Goal: Task Accomplishment & Management: Manage account settings

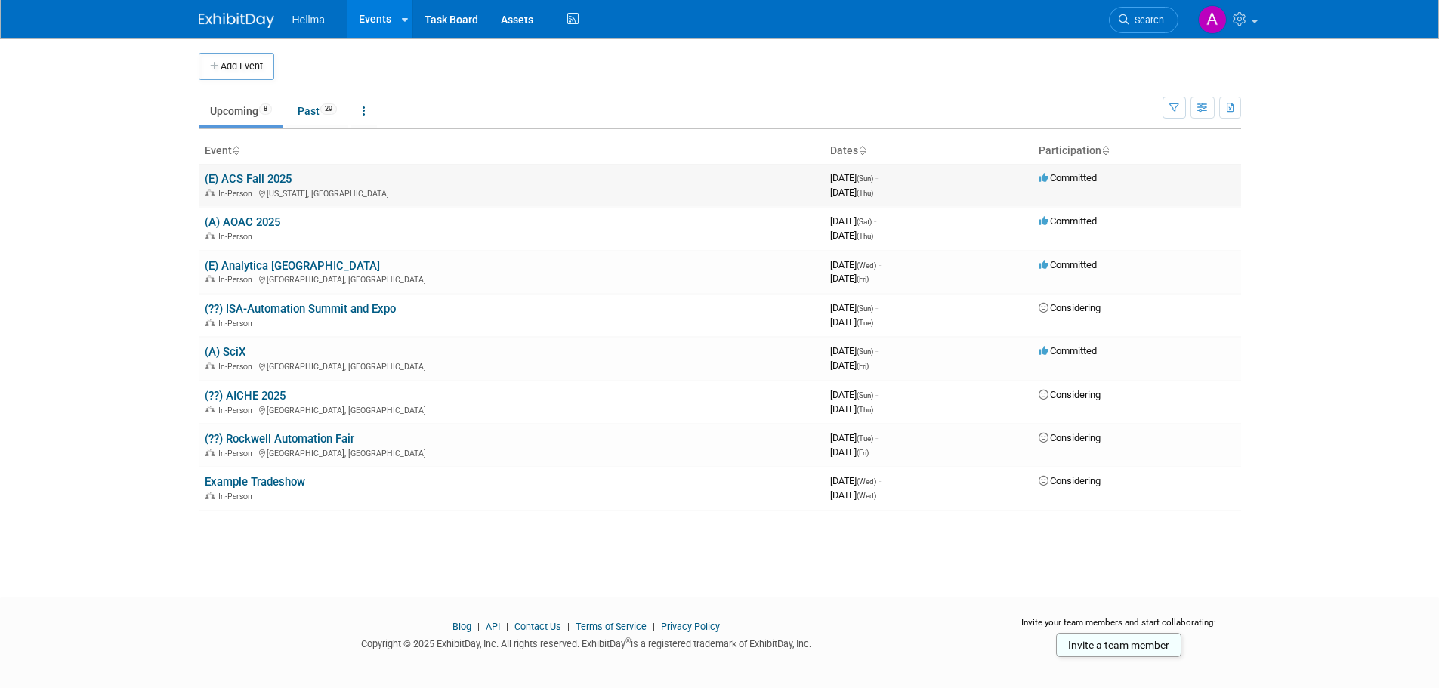
click at [263, 177] on link "(E) ACS Fall 2025" at bounding box center [248, 179] width 87 height 14
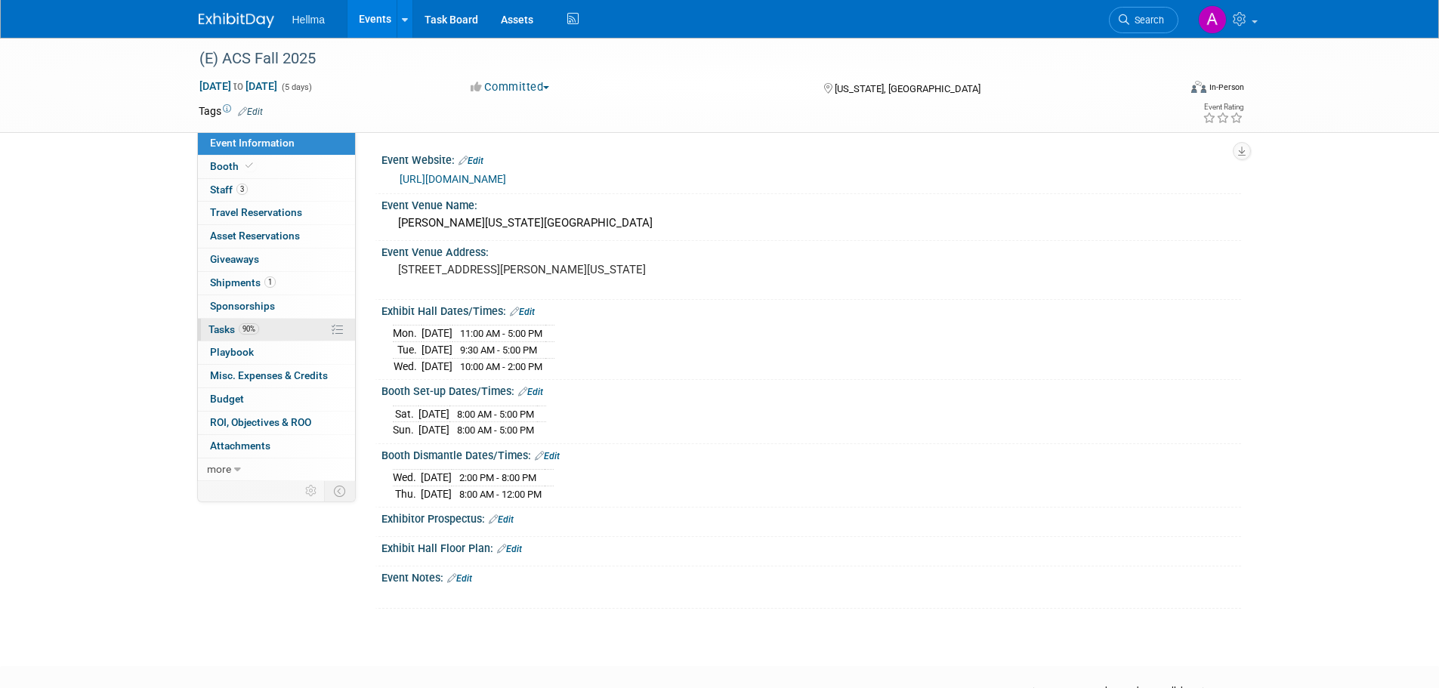
click at [265, 326] on link "90% Tasks 90%" at bounding box center [276, 330] width 157 height 23
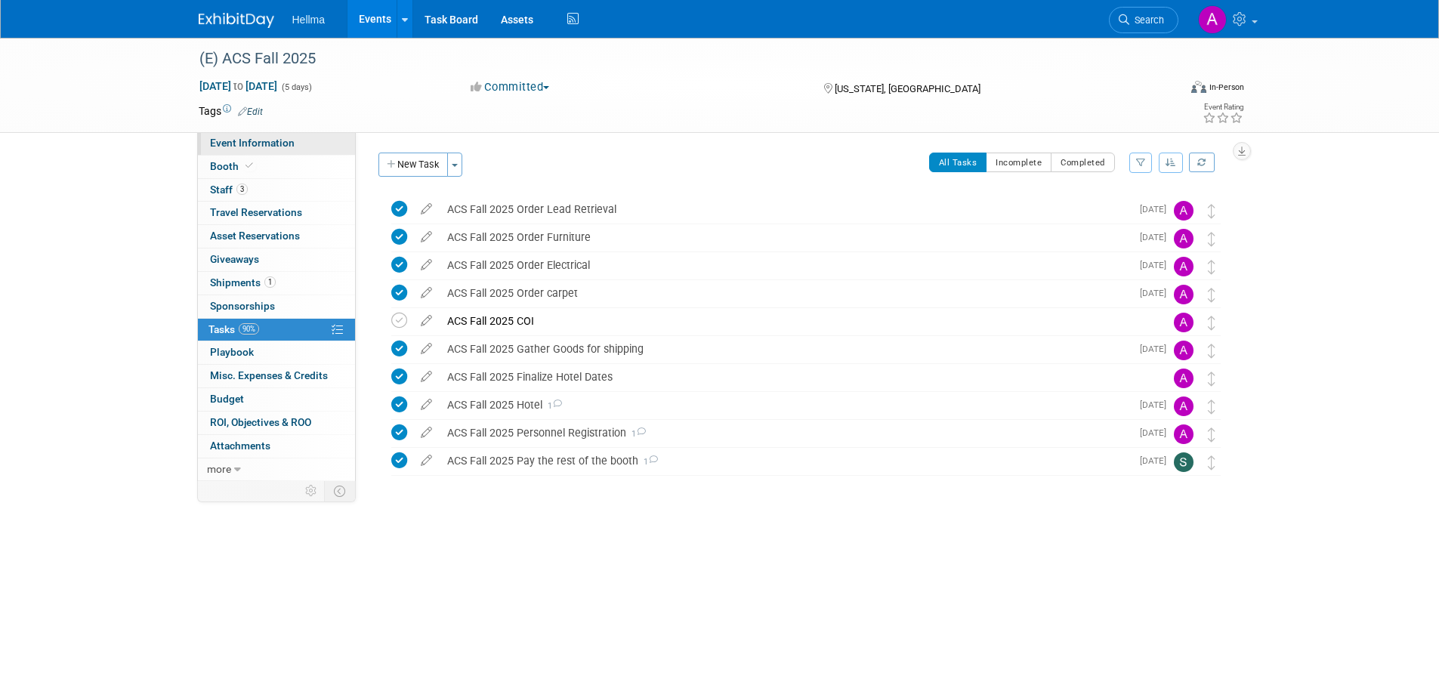
click at [312, 138] on link "Event Information" at bounding box center [276, 143] width 157 height 23
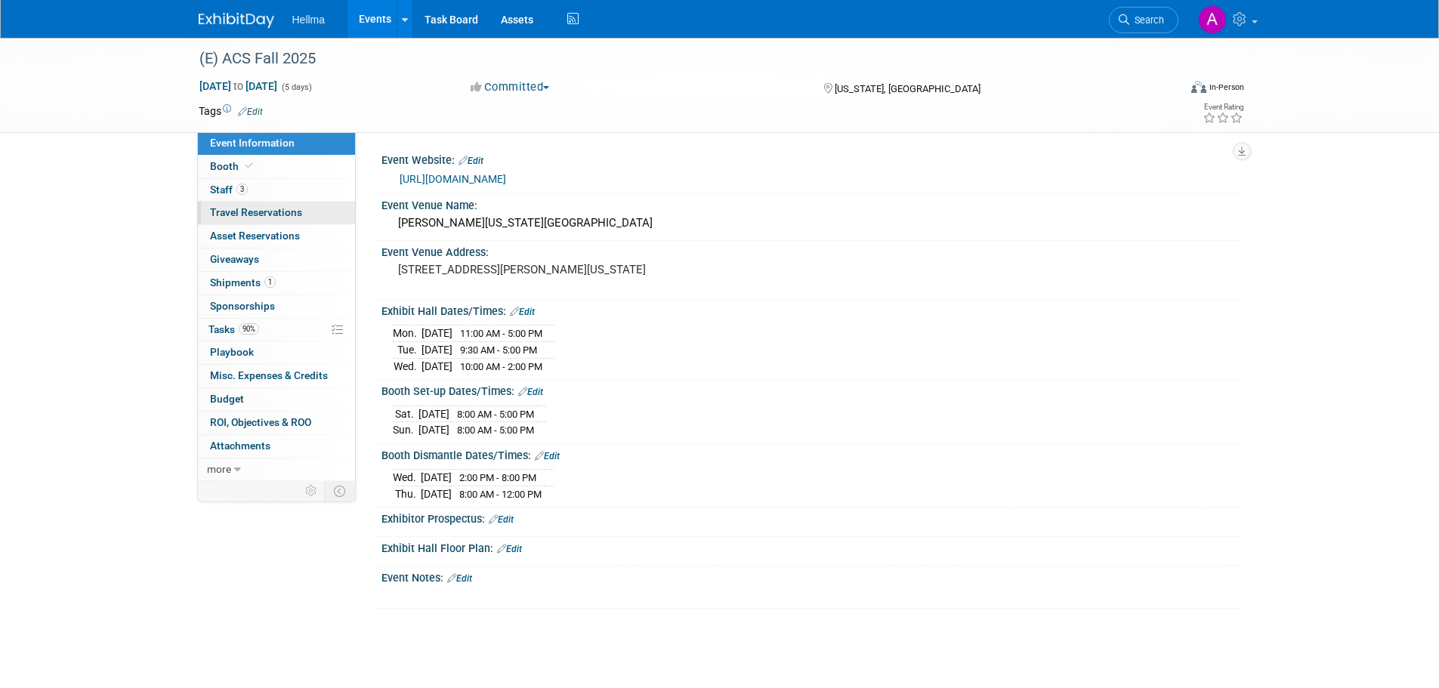
click at [290, 220] on link "0 Travel Reservations 0" at bounding box center [276, 213] width 157 height 23
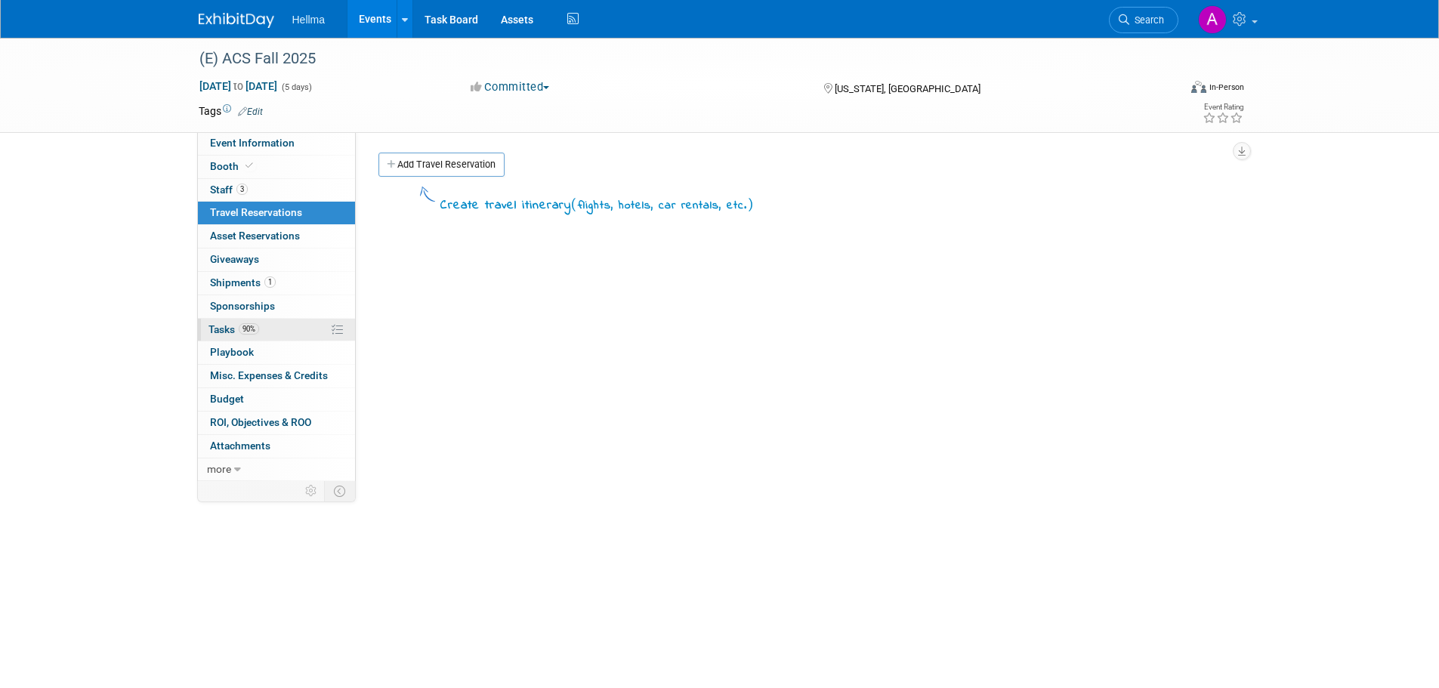
click at [289, 329] on link "90% Tasks 90%" at bounding box center [276, 330] width 157 height 23
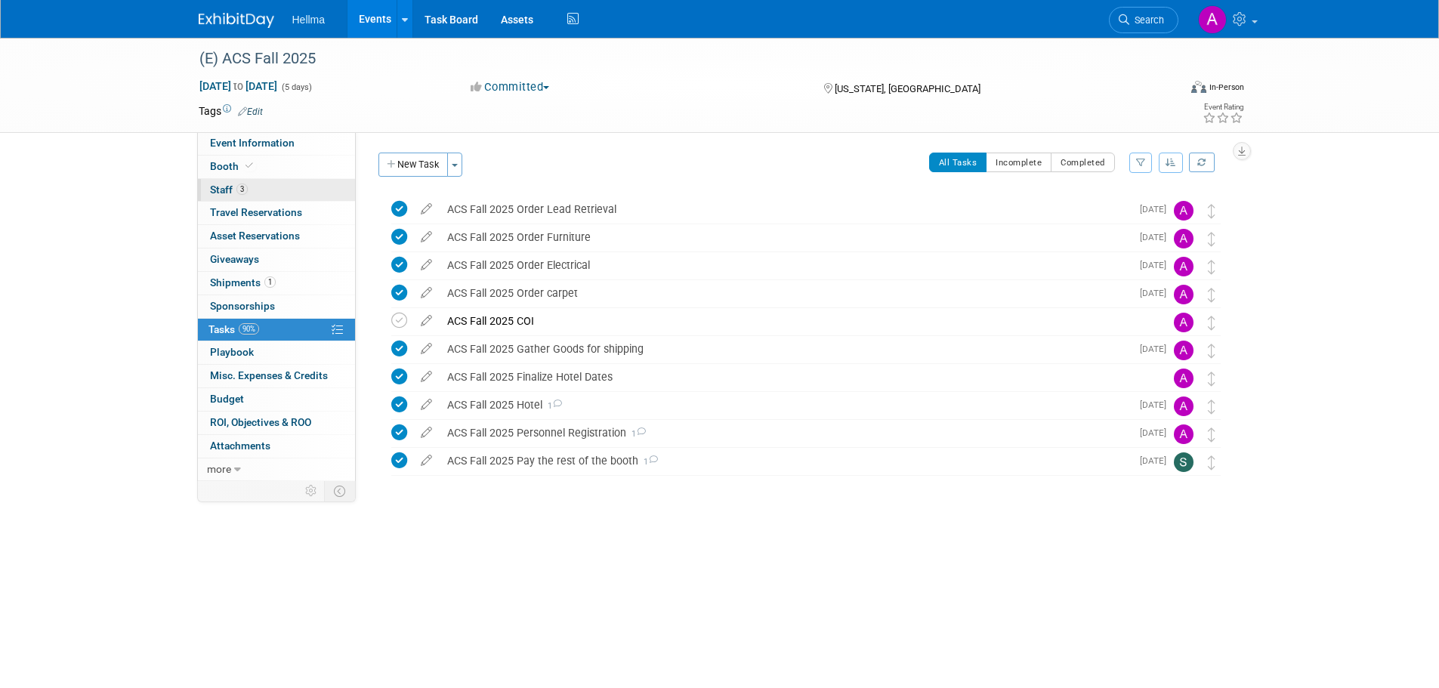
click at [246, 193] on span "Staff 3" at bounding box center [229, 190] width 38 height 12
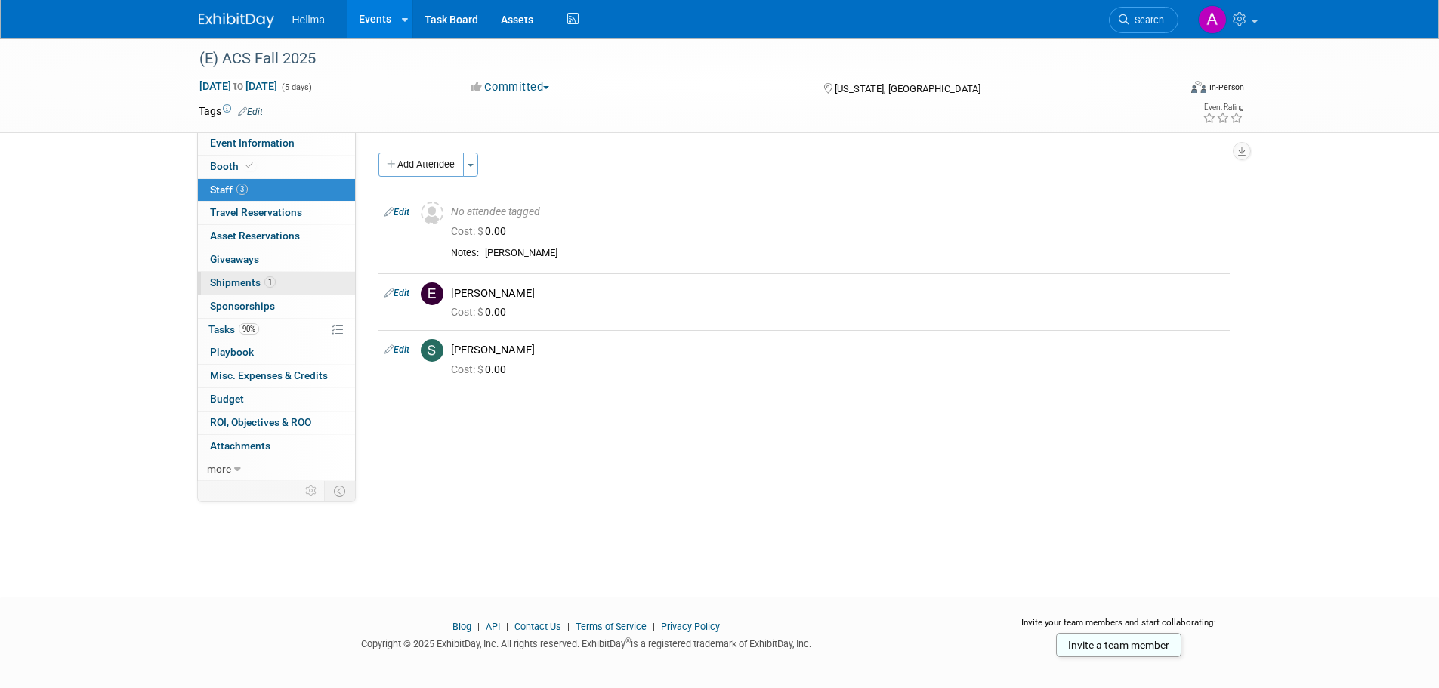
click at [269, 292] on link "1 Shipments 1" at bounding box center [276, 283] width 157 height 23
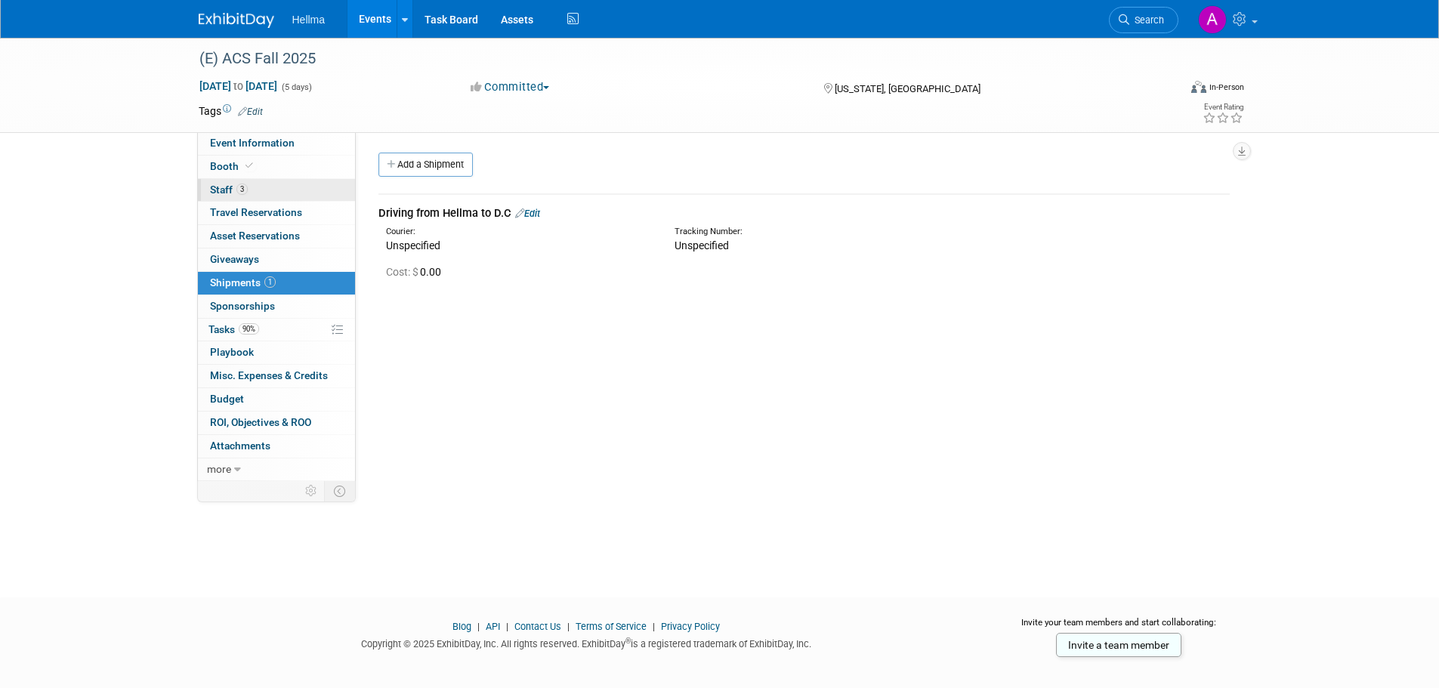
click at [269, 188] on link "3 Staff 3" at bounding box center [276, 190] width 157 height 23
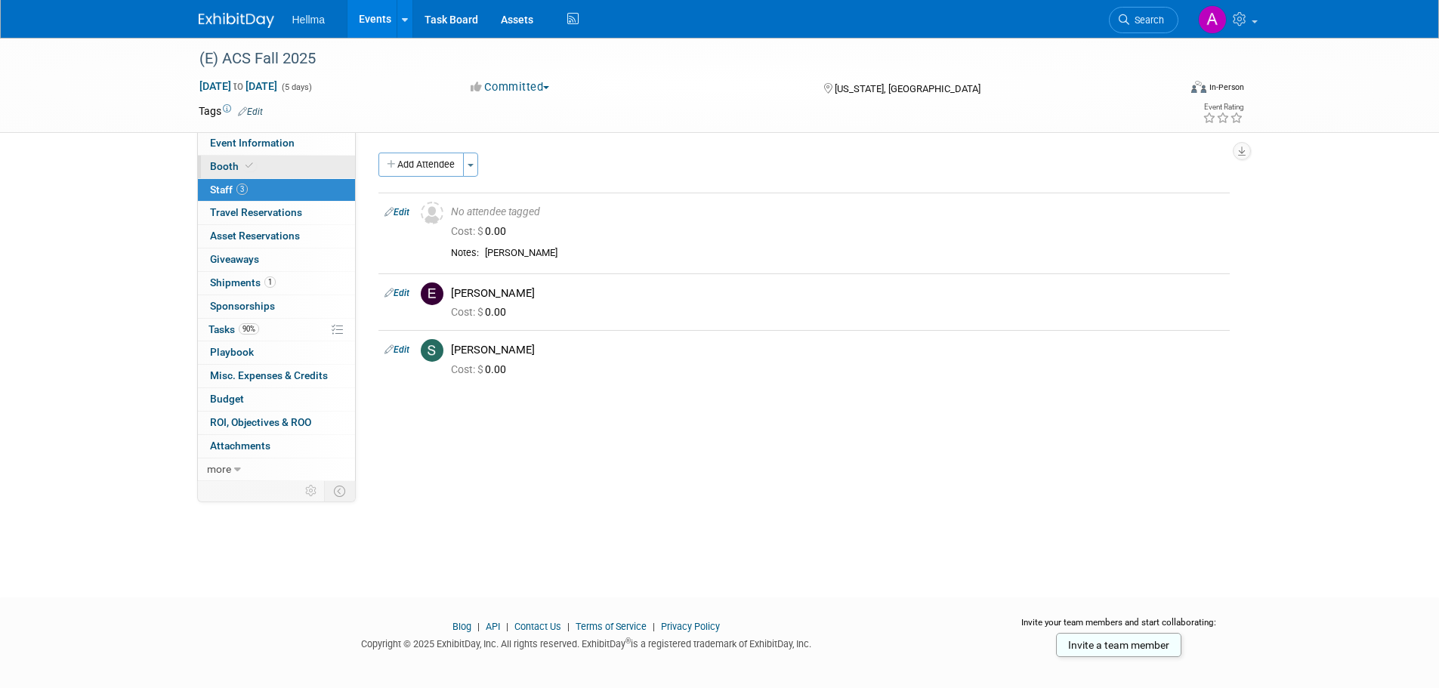
click at [278, 169] on link "Booth" at bounding box center [276, 167] width 157 height 23
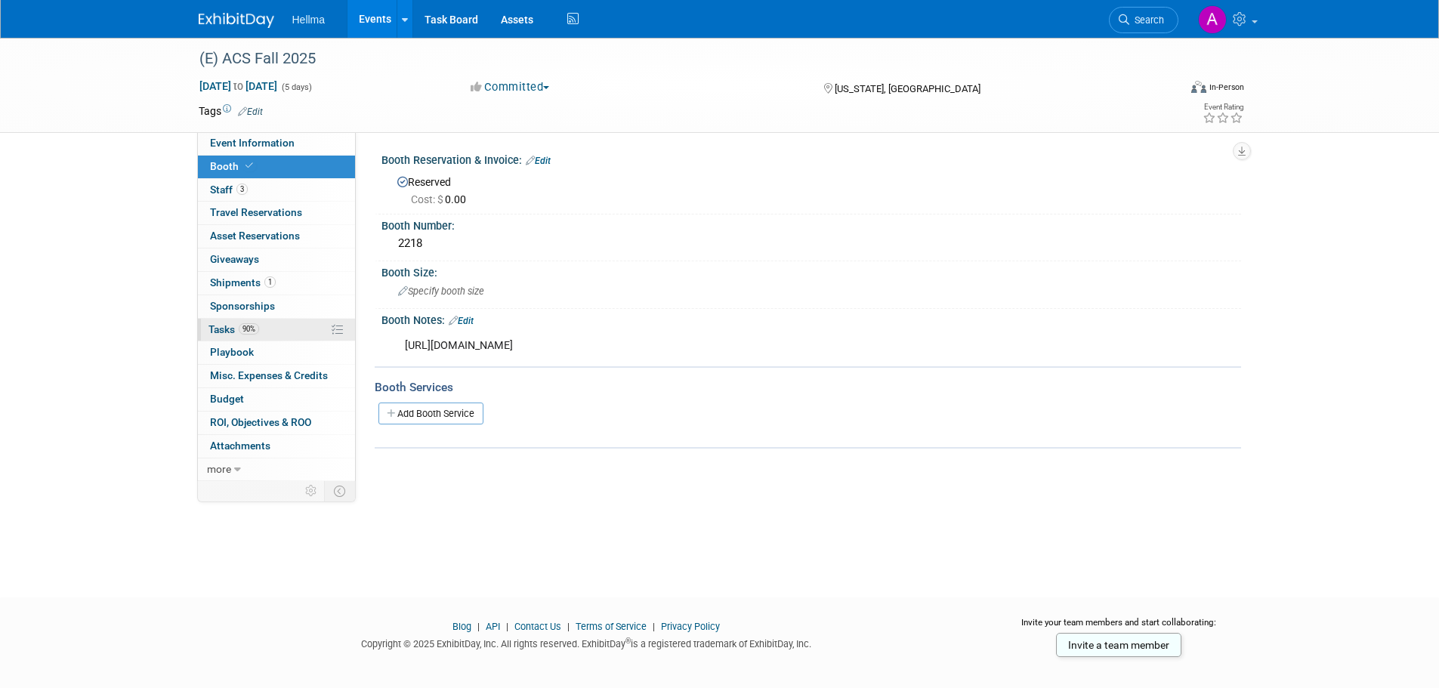
click at [277, 332] on link "90% Tasks 90%" at bounding box center [276, 330] width 157 height 23
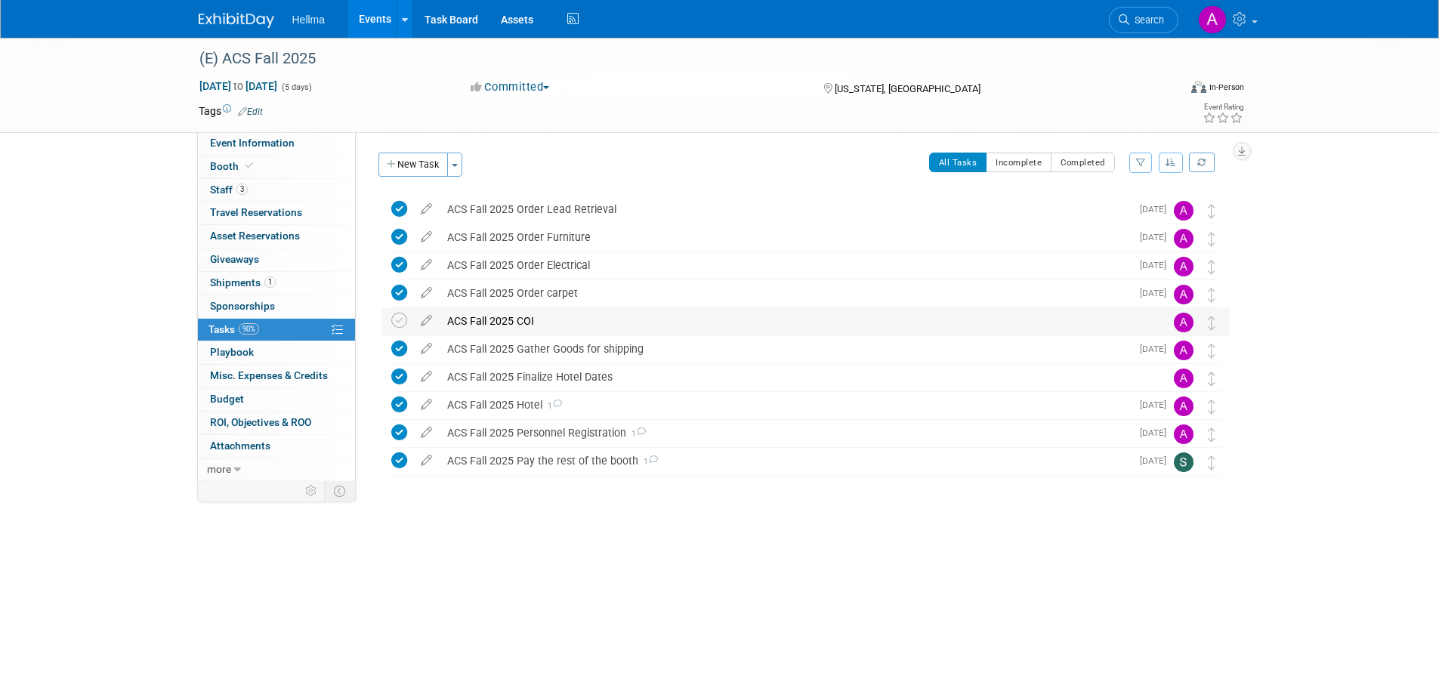
click at [527, 323] on div "ACS Fall 2025 COI" at bounding box center [792, 321] width 704 height 26
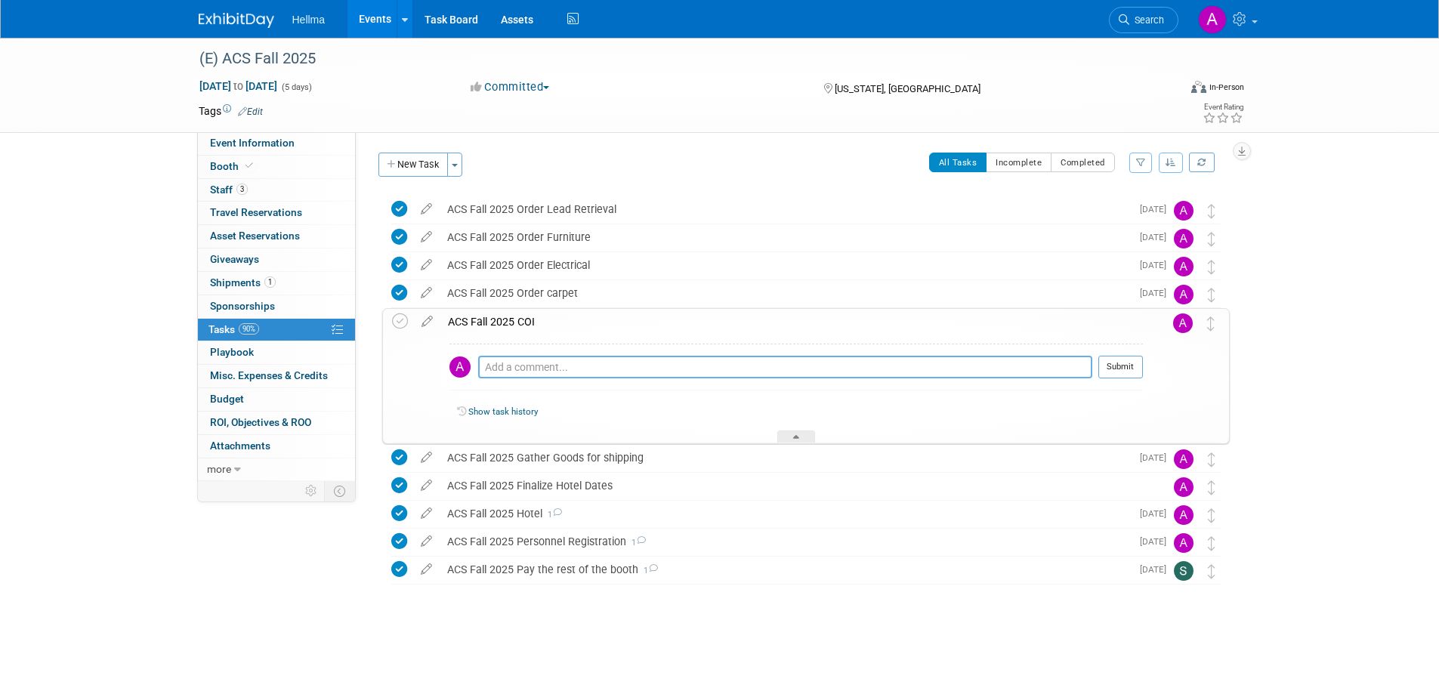
click at [526, 357] on textarea at bounding box center [785, 367] width 614 height 23
type textarea "emailed tasha and will have it by end of day 8/15"
click at [1106, 369] on button "Submit" at bounding box center [1121, 367] width 45 height 23
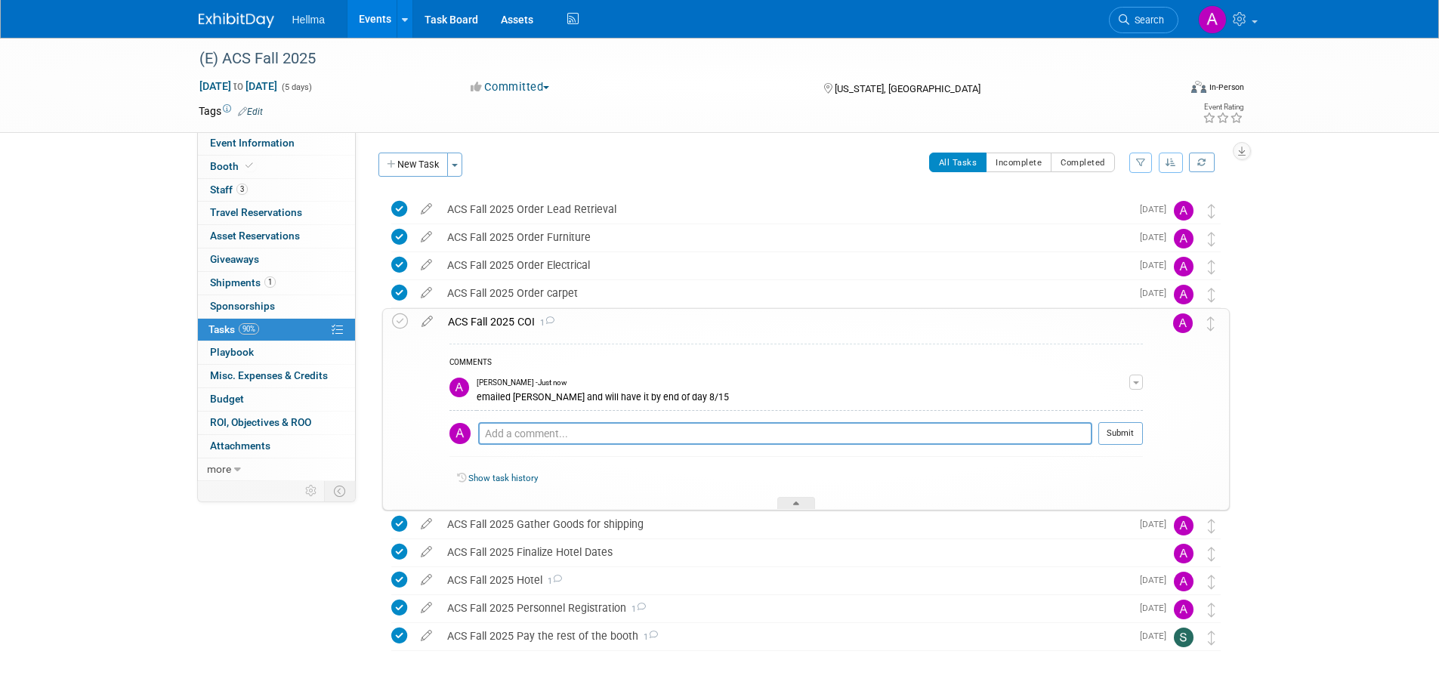
click at [101, 274] on div "(E) ACS Fall 2025 Aug 17, 2025 to Aug 21, 2025 (5 days) Aug 17, 2025 to Aug 21,…" at bounding box center [719, 391] width 1439 height 706
click at [257, 196] on link "3 Staff 3" at bounding box center [276, 190] width 157 height 23
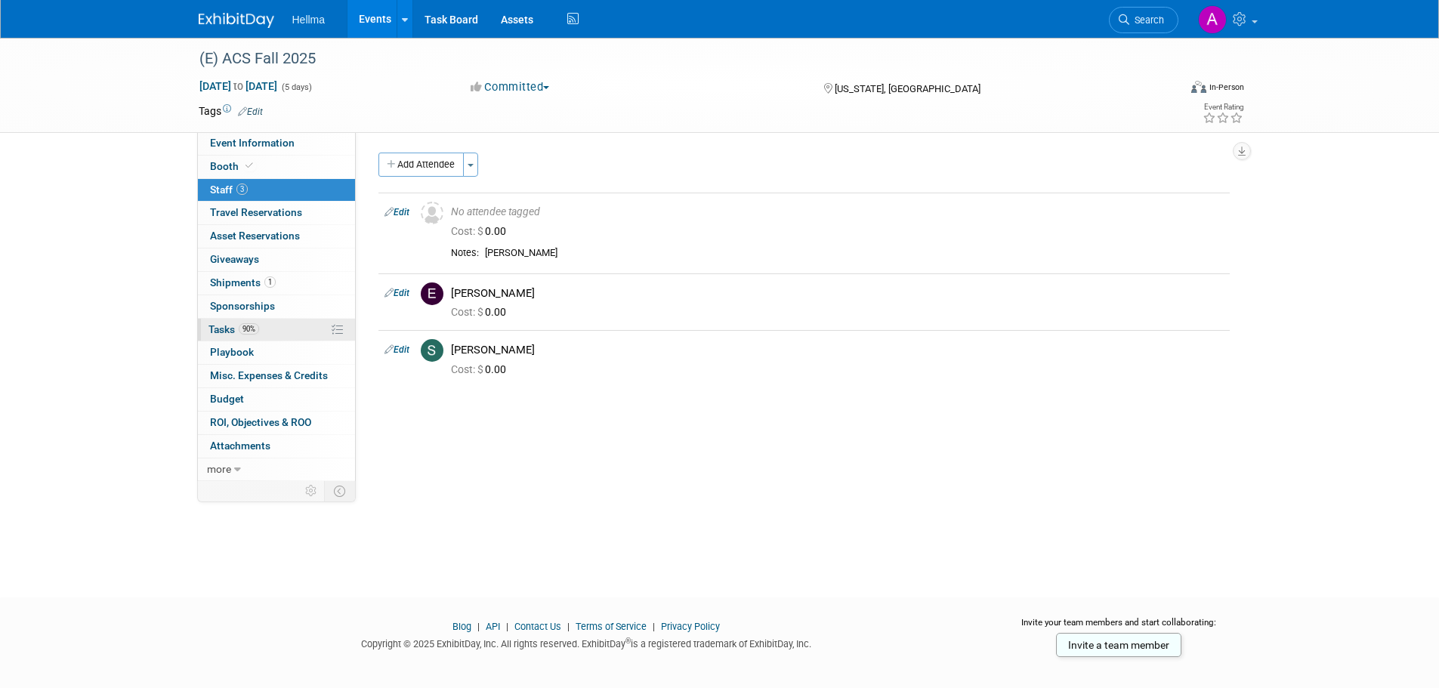
click at [255, 338] on link "90% Tasks 90%" at bounding box center [276, 330] width 157 height 23
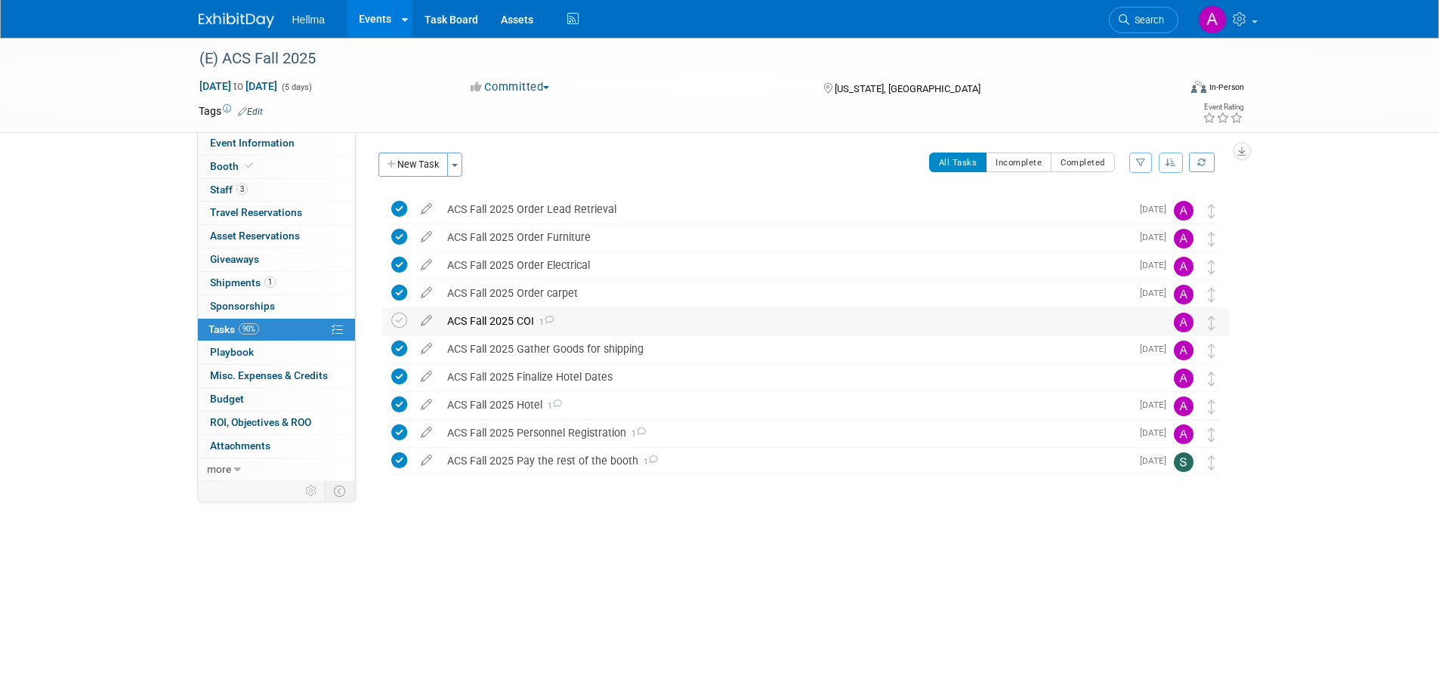
click at [551, 323] on icon at bounding box center [549, 320] width 10 height 8
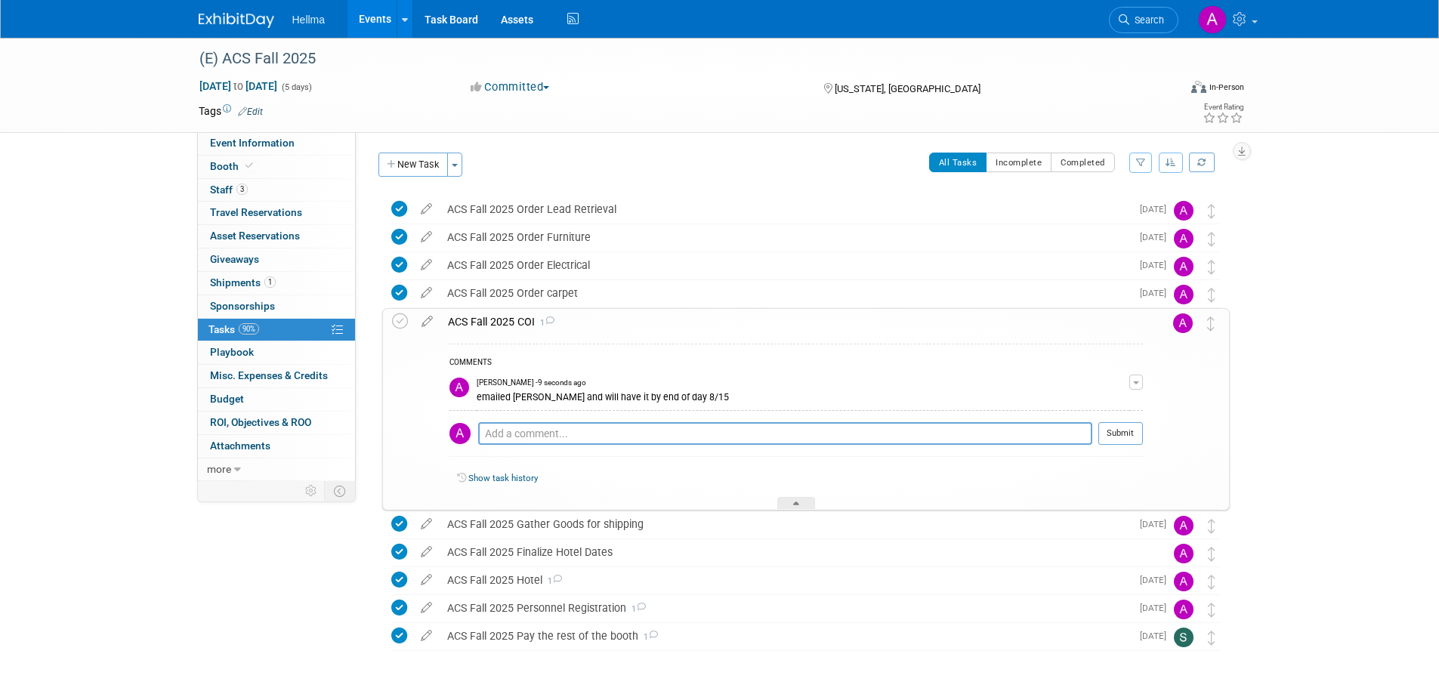
click at [496, 317] on div "ACS Fall 2025 COI 1" at bounding box center [791, 322] width 703 height 26
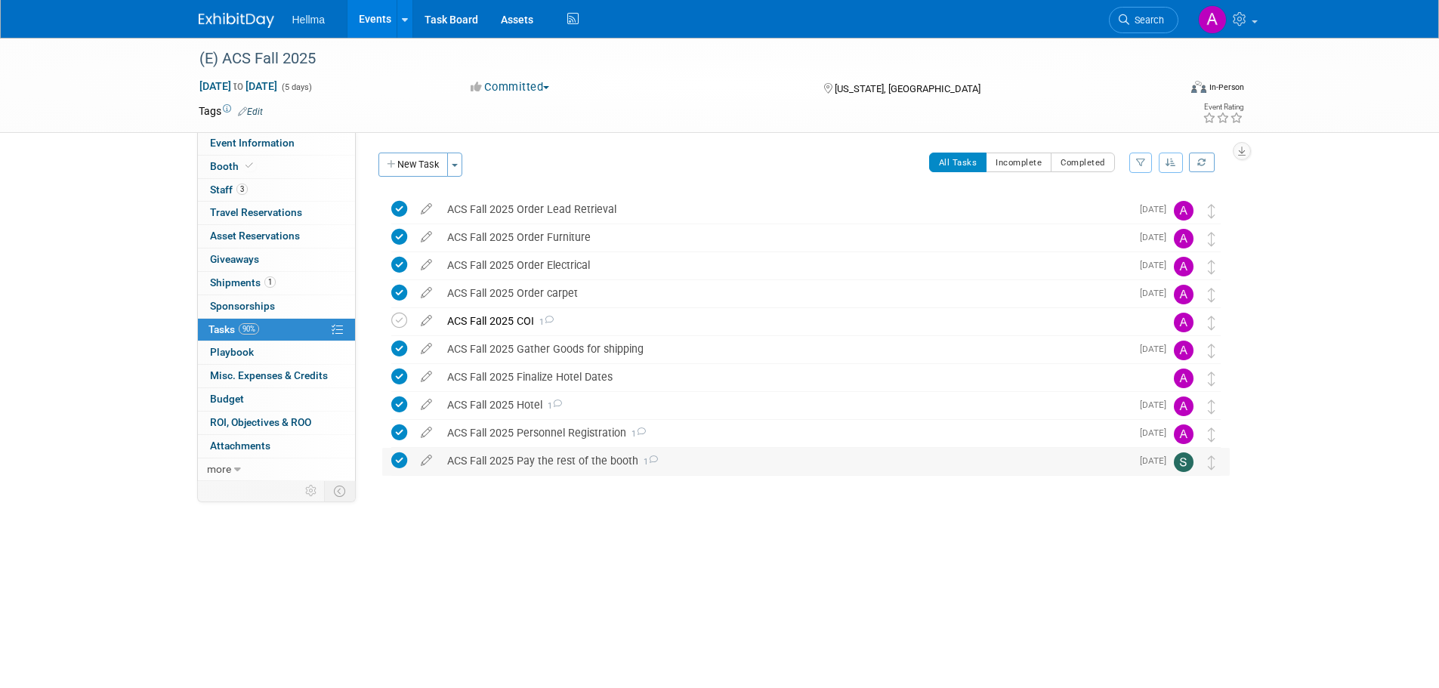
click at [580, 465] on div "ACS Fall 2025 Pay the rest of the booth 1" at bounding box center [785, 461] width 691 height 26
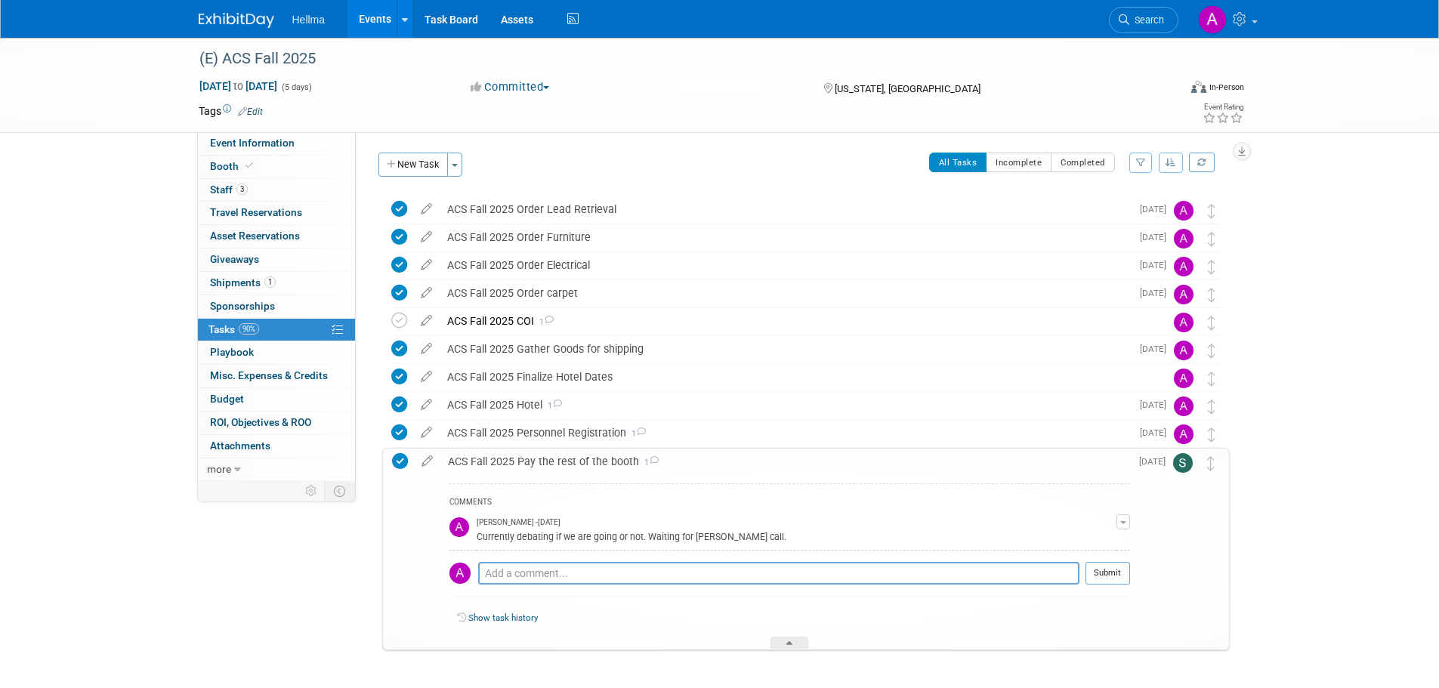
click at [580, 462] on div "ACS Fall 2025 Pay the rest of the booth 1" at bounding box center [785, 462] width 690 height 26
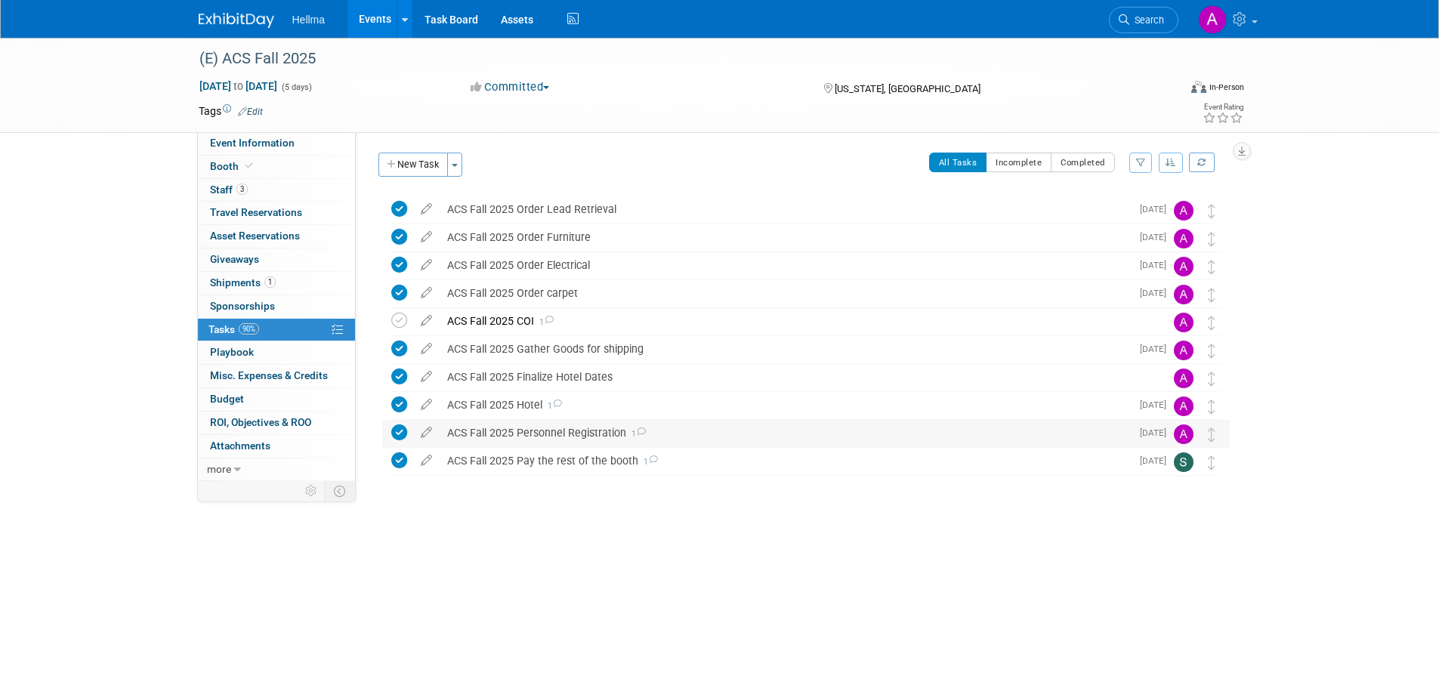
click at [586, 429] on div "ACS Fall 2025 Personnel Registration 1" at bounding box center [785, 433] width 691 height 26
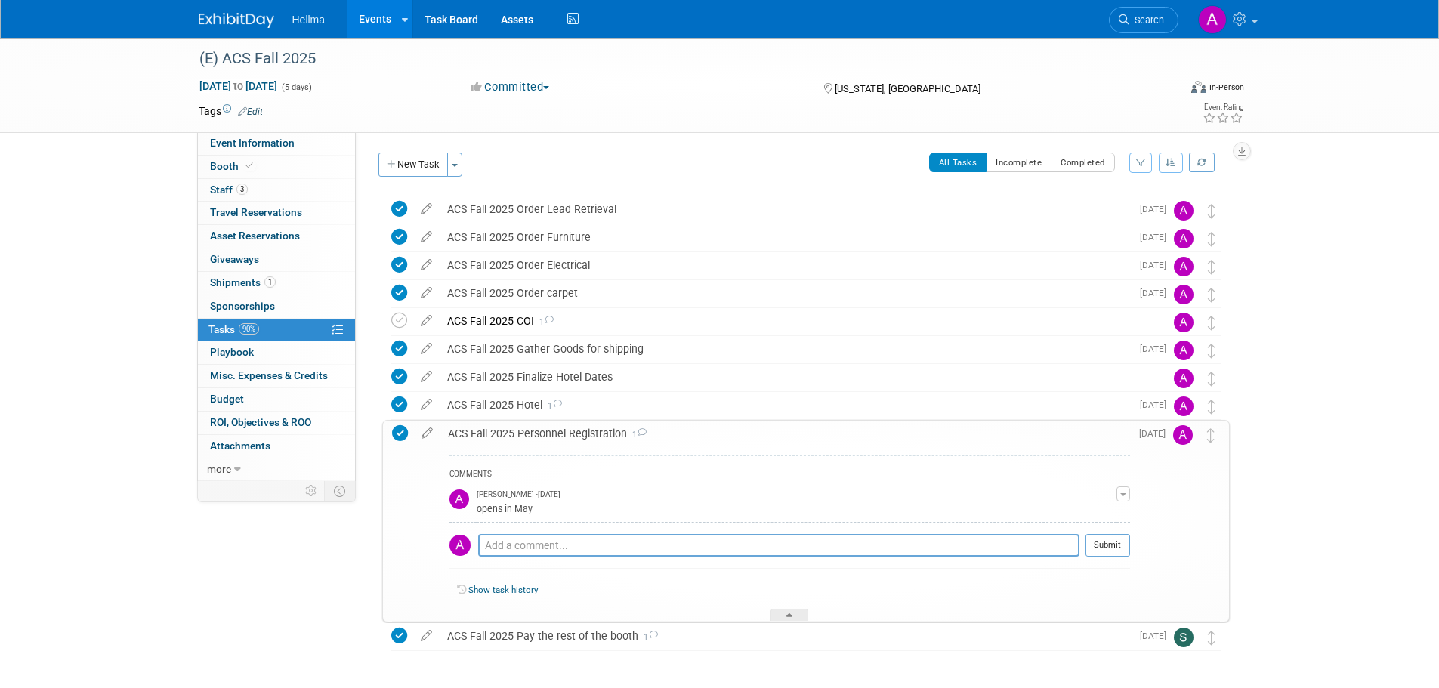
click at [586, 429] on div "ACS Fall 2025 Personnel Registration 1" at bounding box center [785, 434] width 690 height 26
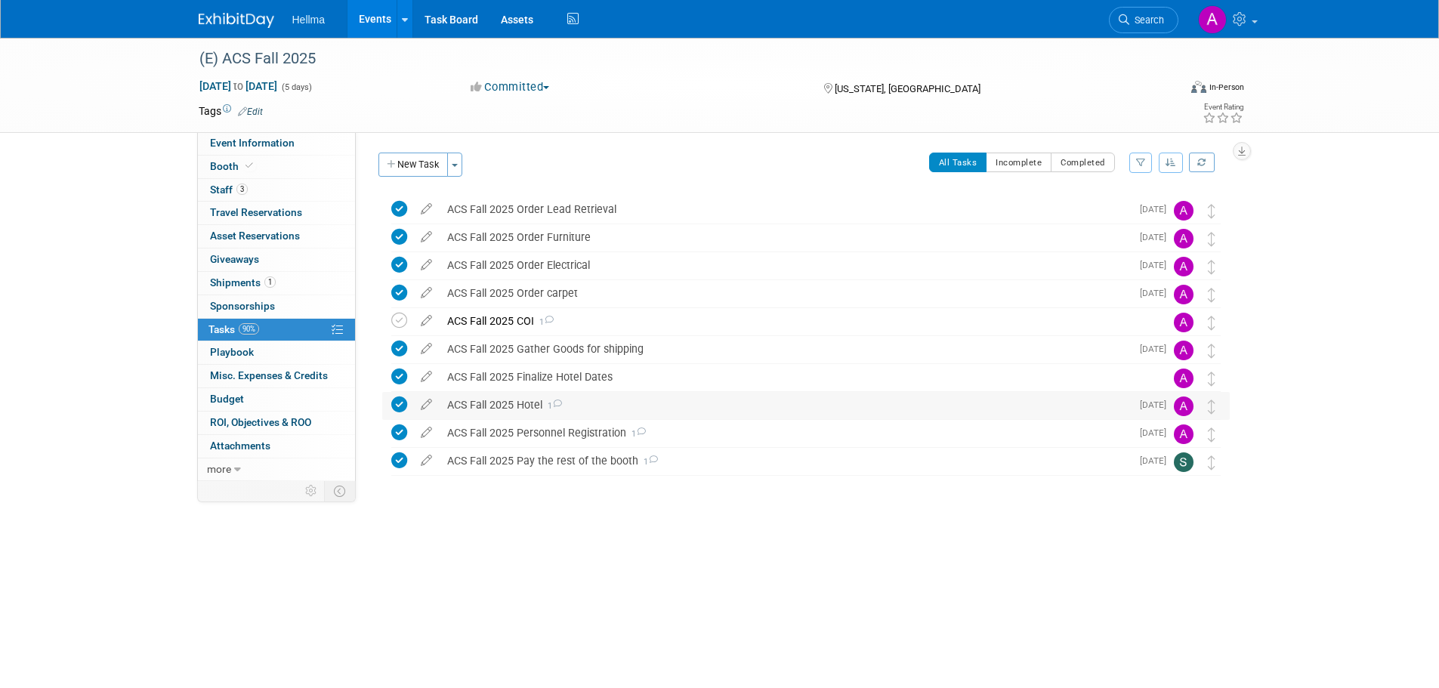
click at [521, 400] on div "ACS Fall 2025 Hotel 1" at bounding box center [785, 405] width 691 height 26
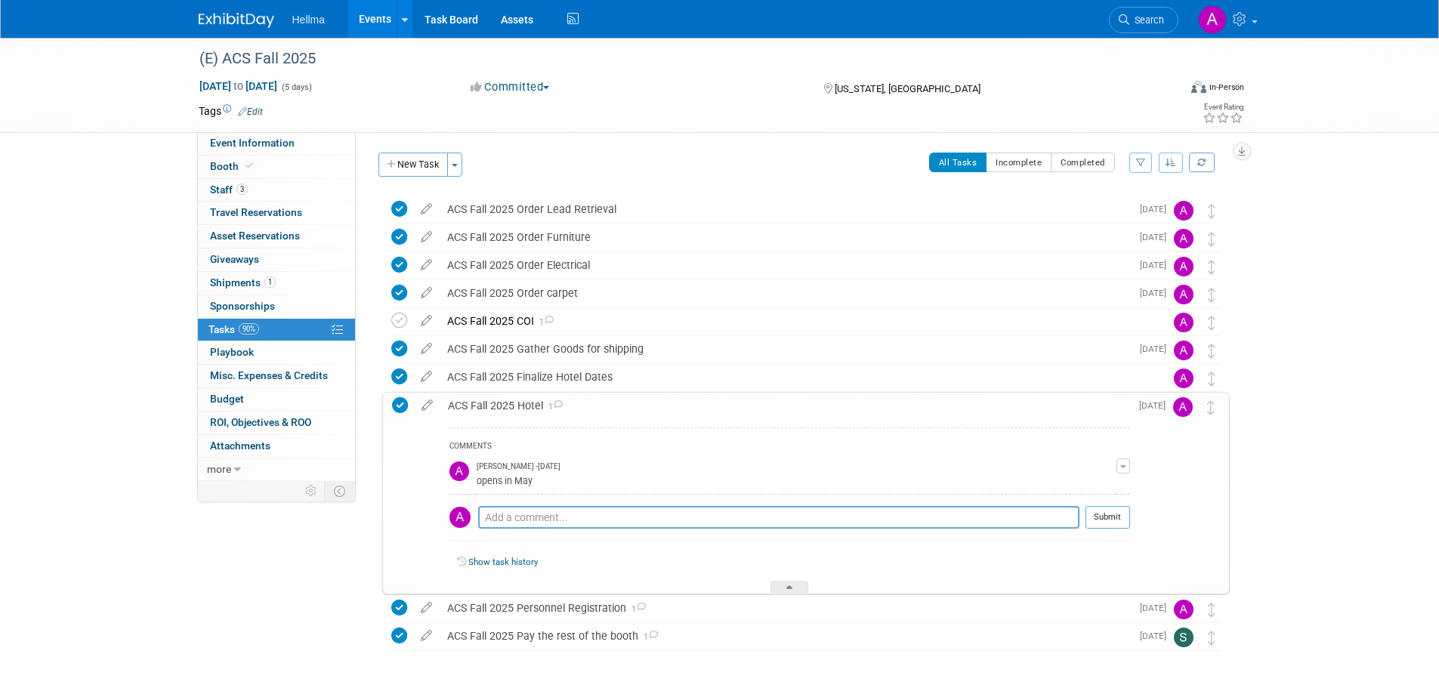
click at [521, 400] on div "ACS Fall 2025 Hotel 1" at bounding box center [785, 406] width 690 height 26
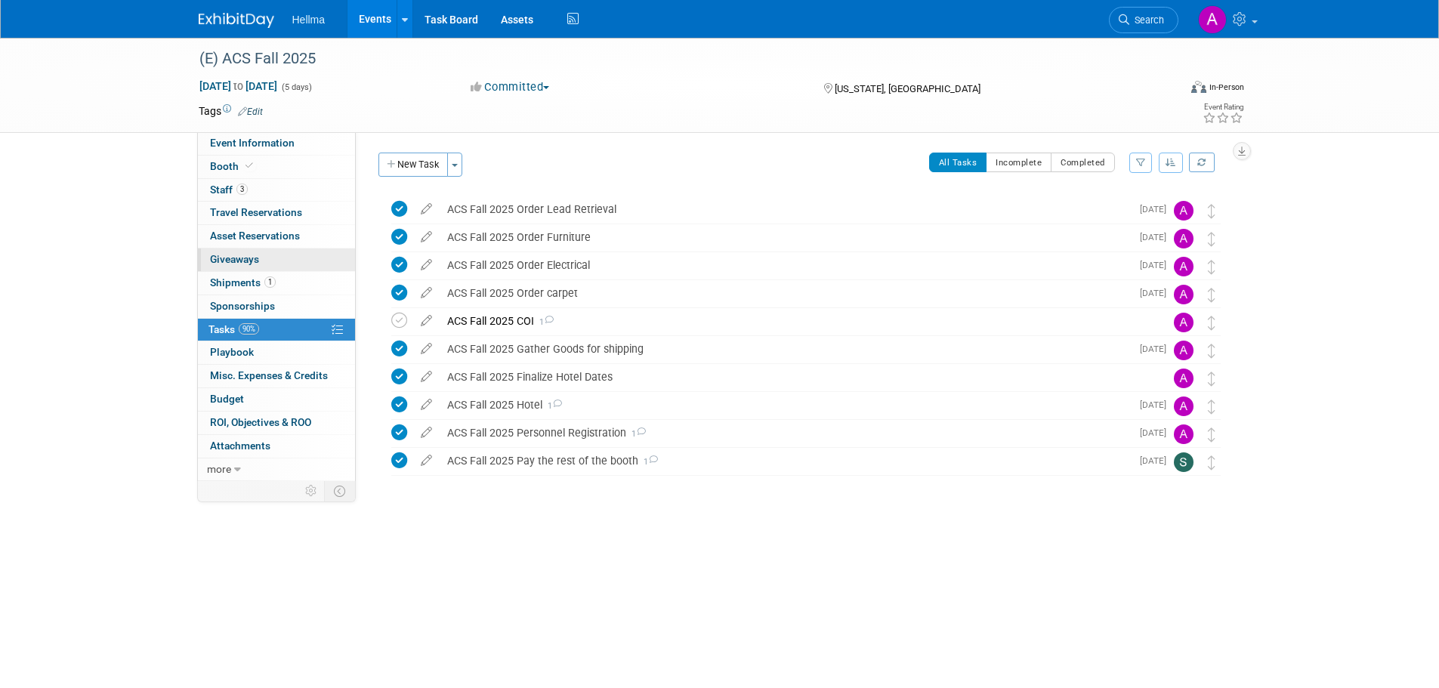
click at [281, 270] on link "0 Giveaways 0" at bounding box center [276, 260] width 157 height 23
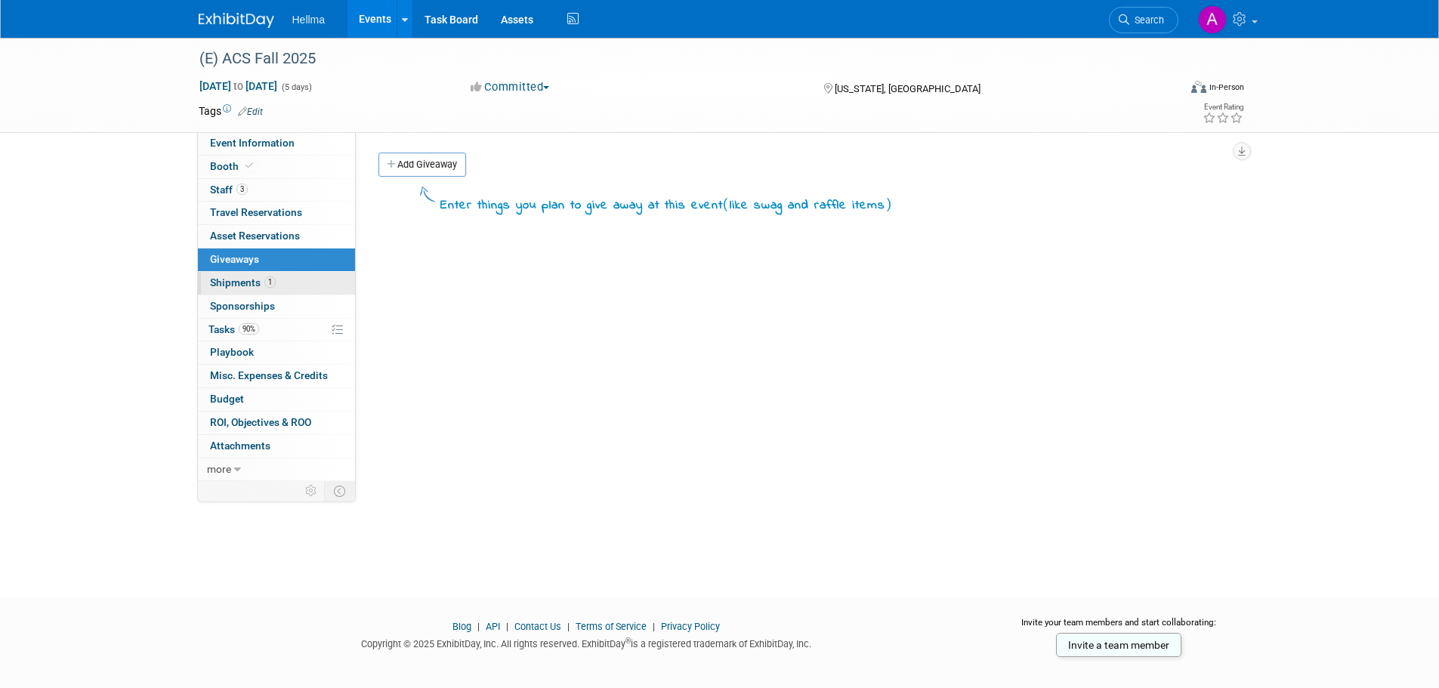
click at [283, 288] on link "1 Shipments 1" at bounding box center [276, 283] width 157 height 23
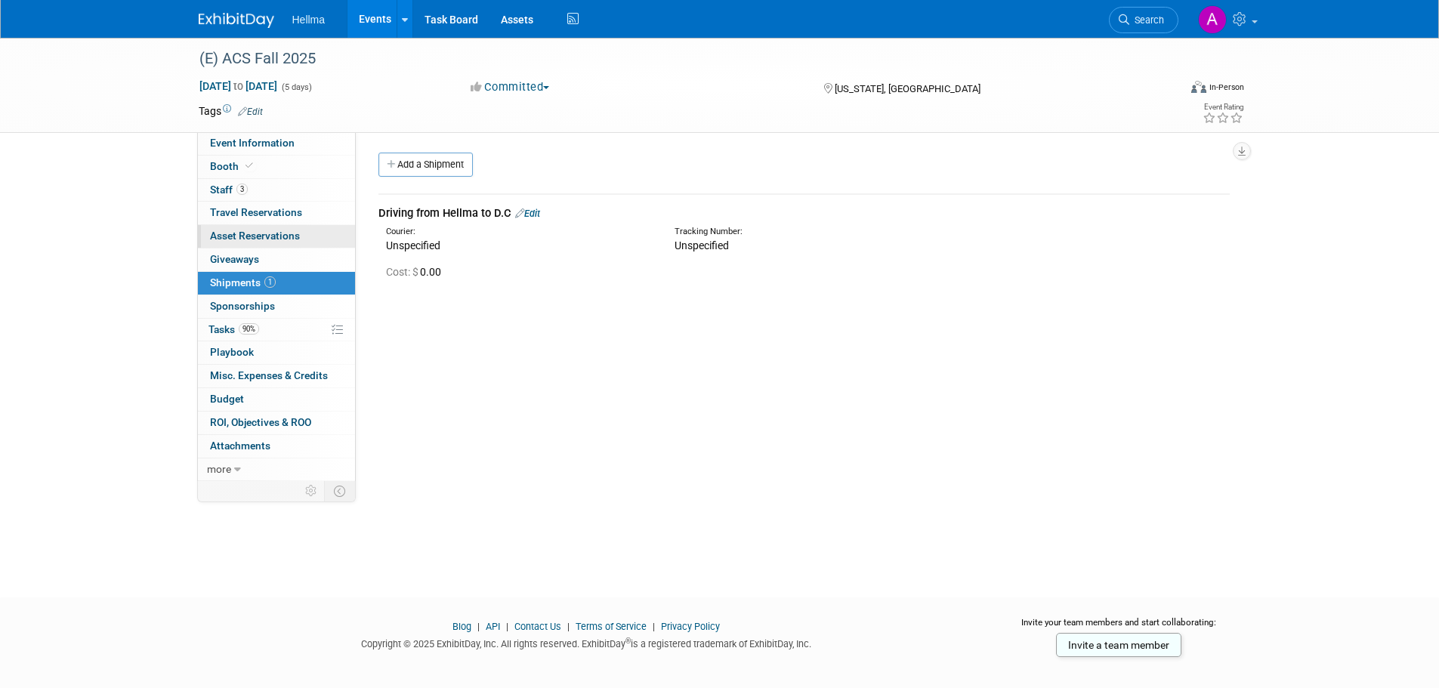
click at [274, 245] on link "0 Asset Reservations 0" at bounding box center [276, 236] width 157 height 23
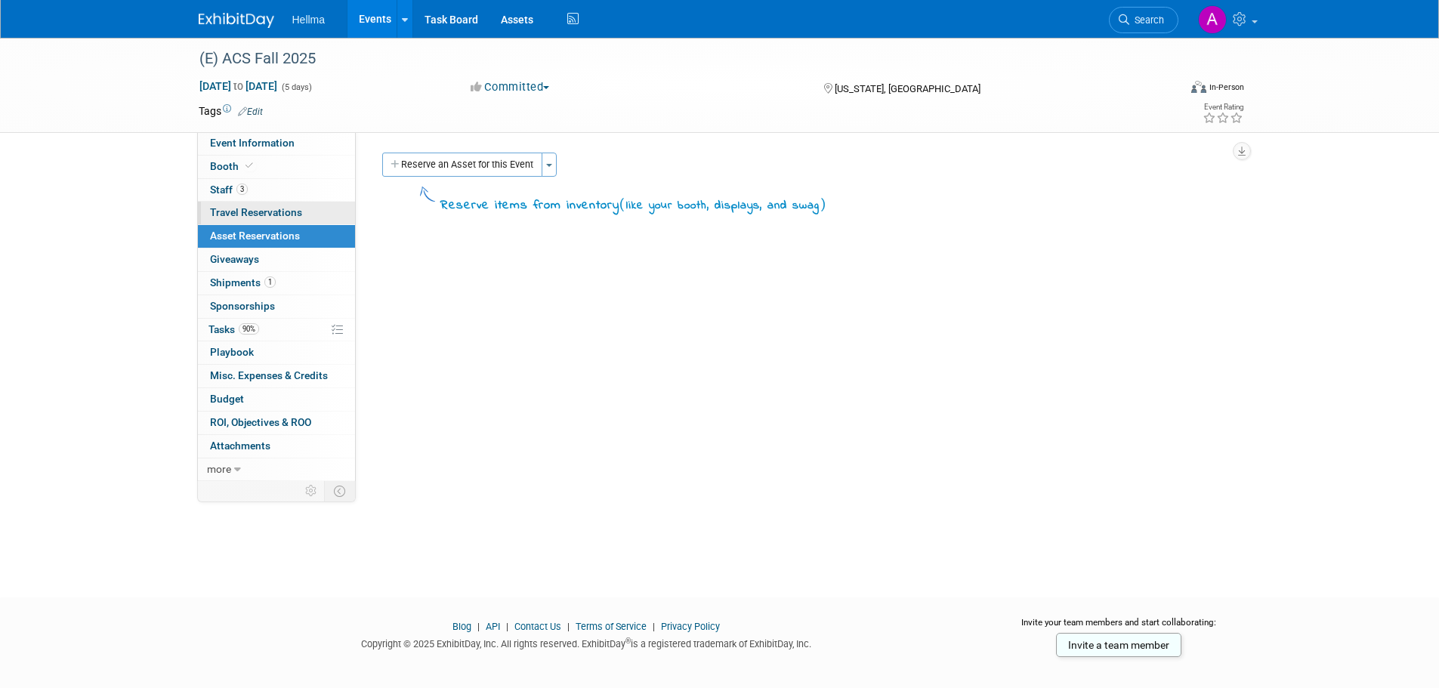
click at [295, 216] on span "Travel Reservations 0" at bounding box center [256, 212] width 92 height 12
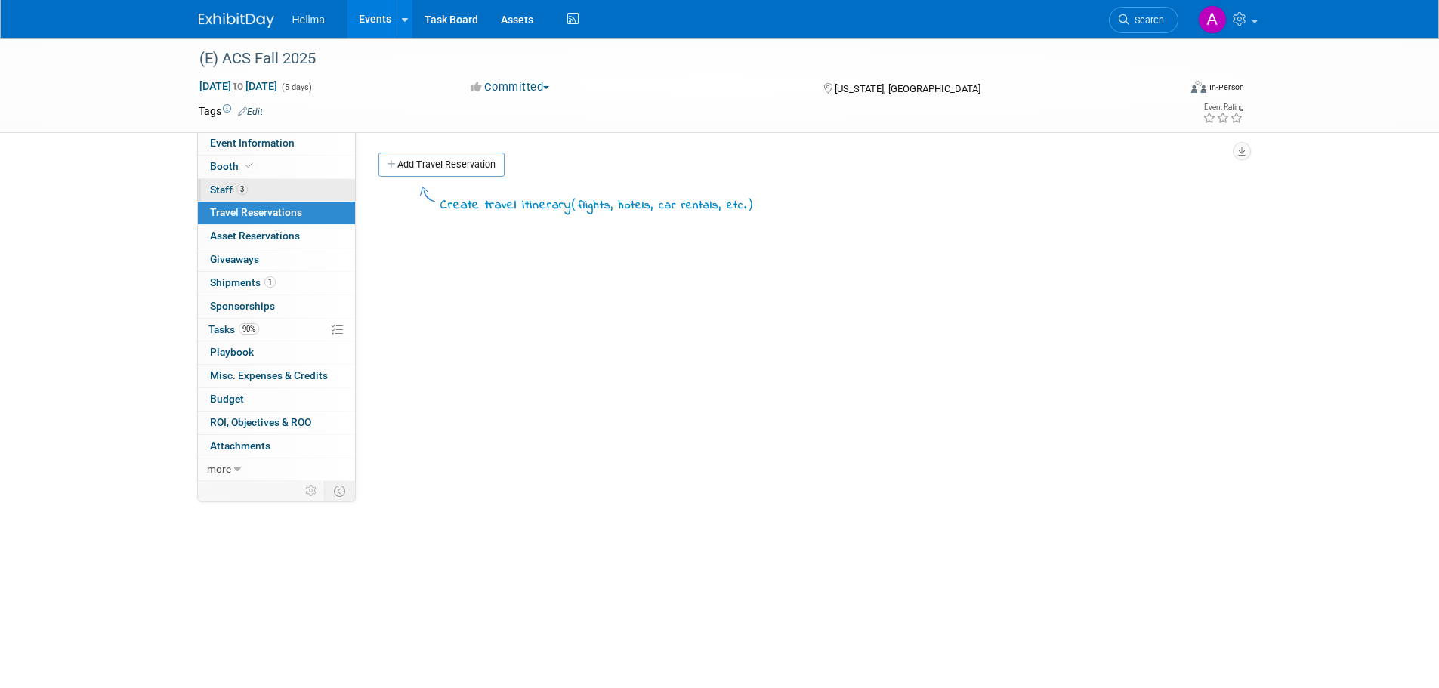
click at [283, 192] on link "3 Staff 3" at bounding box center [276, 190] width 157 height 23
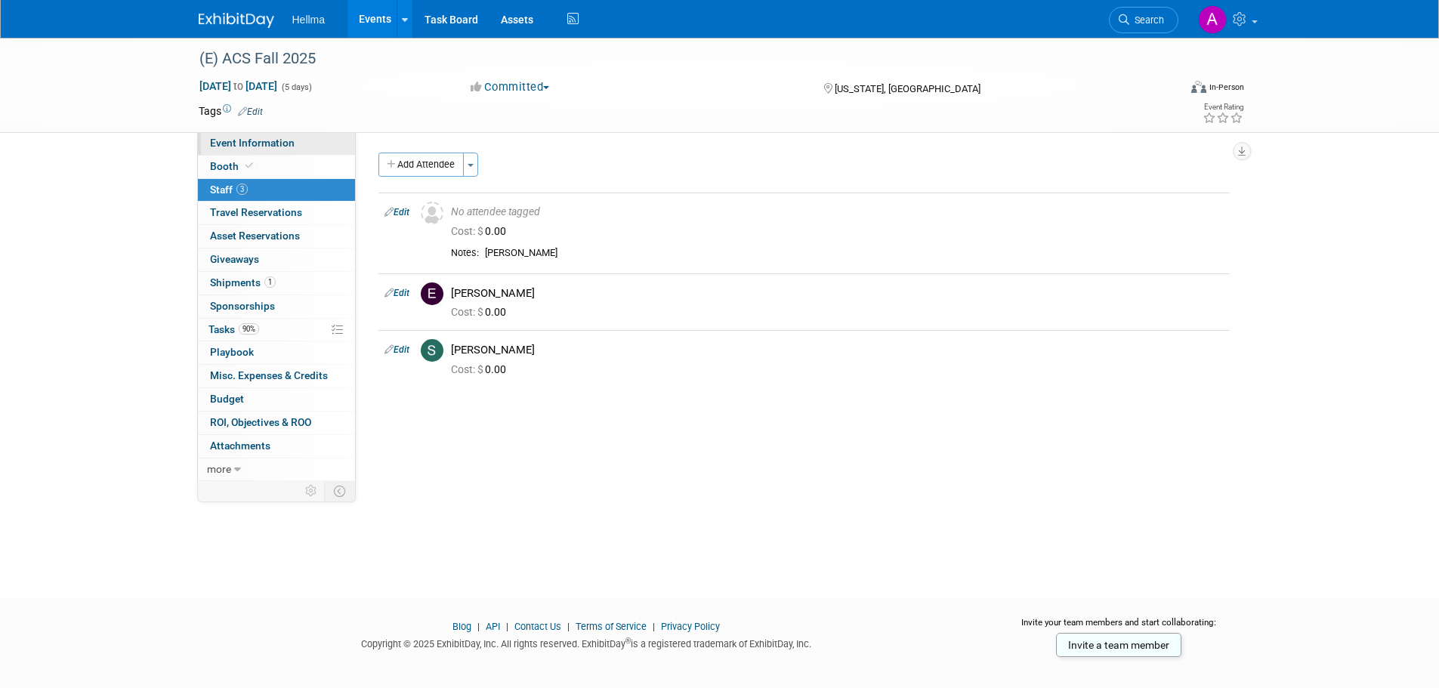
click at [268, 140] on span "Event Information" at bounding box center [252, 143] width 85 height 12
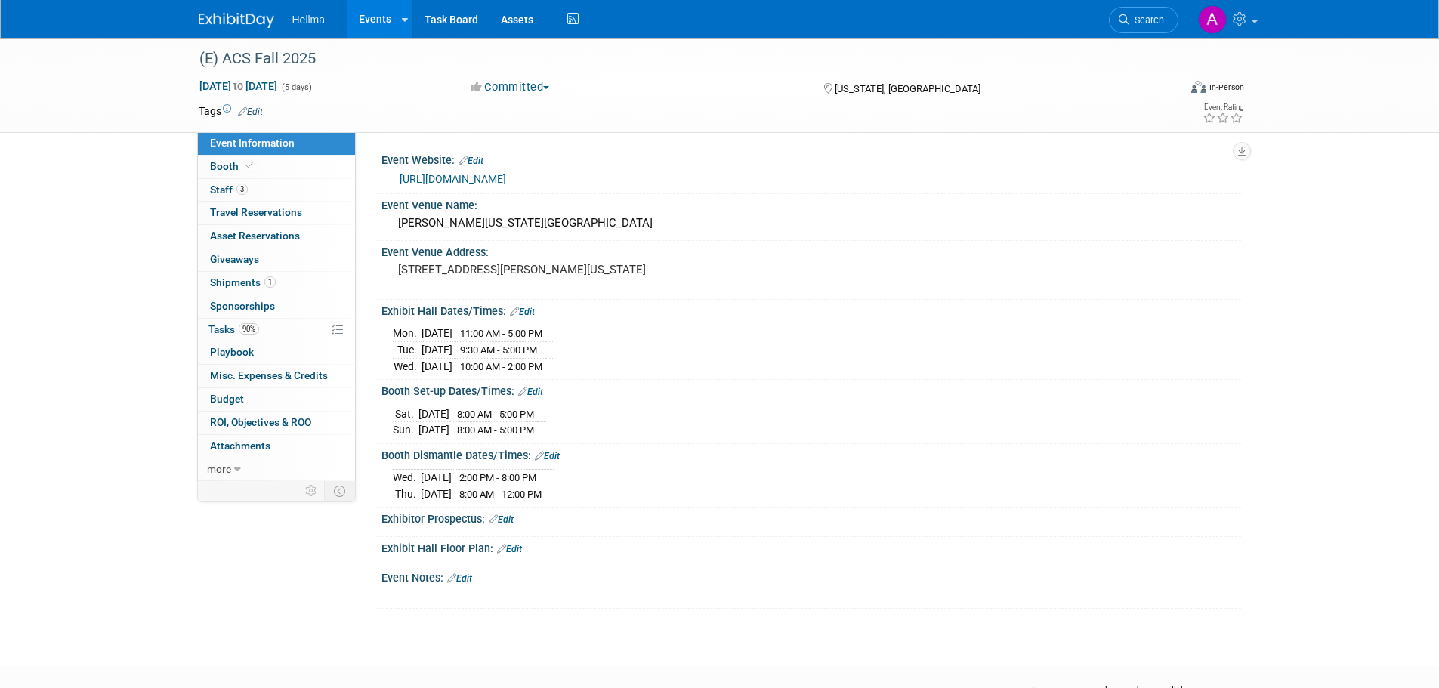
click at [261, 32] on div "Hellma Events Add Event Bulk Upload Events Shareable Event Boards Recently View…" at bounding box center [720, 19] width 1043 height 38
click at [263, 22] on img at bounding box center [237, 20] width 76 height 15
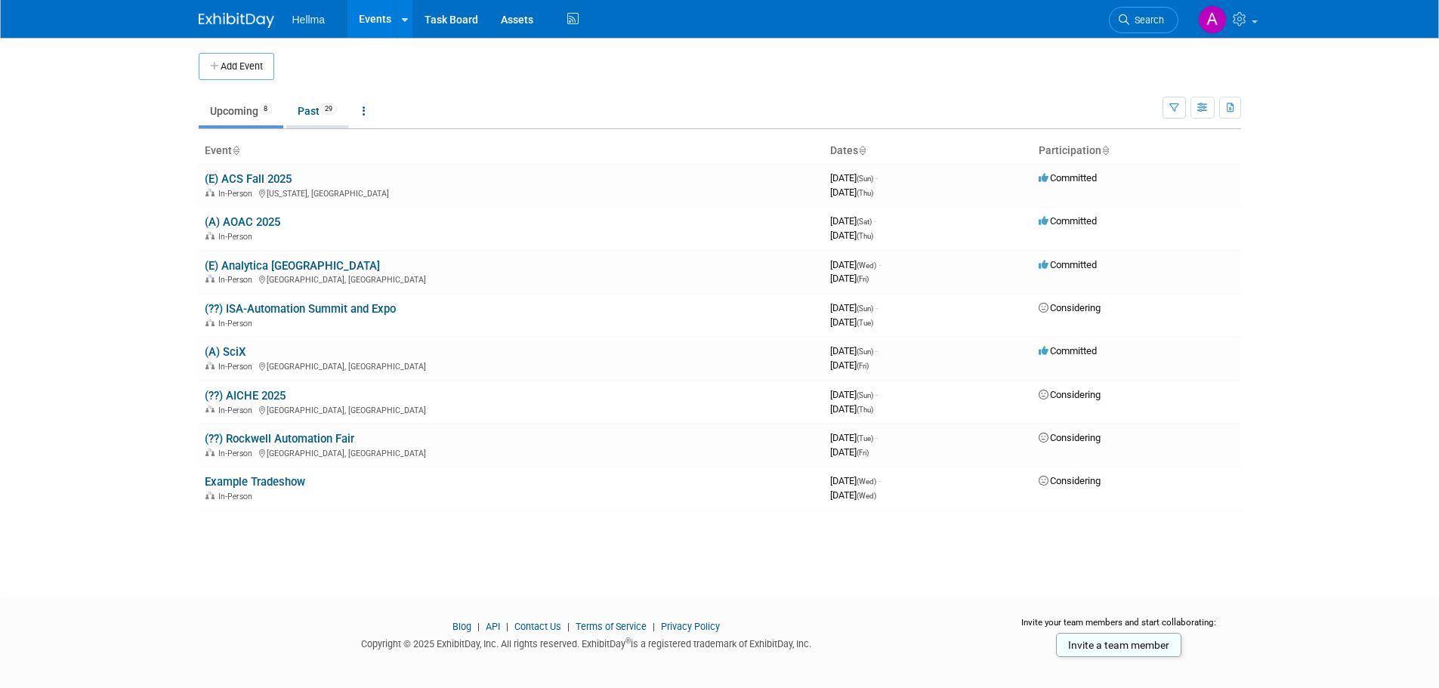
click at [333, 109] on span "29" at bounding box center [328, 109] width 17 height 11
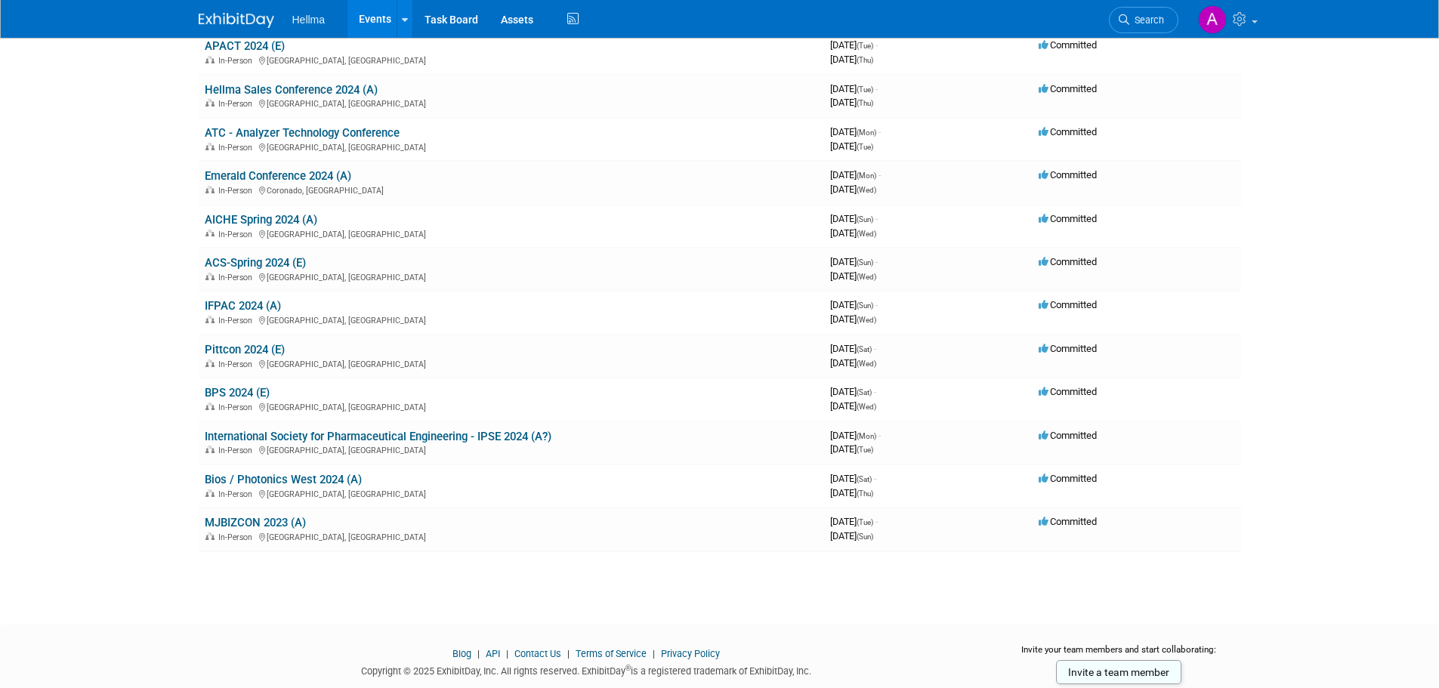
scroll to position [907, 0]
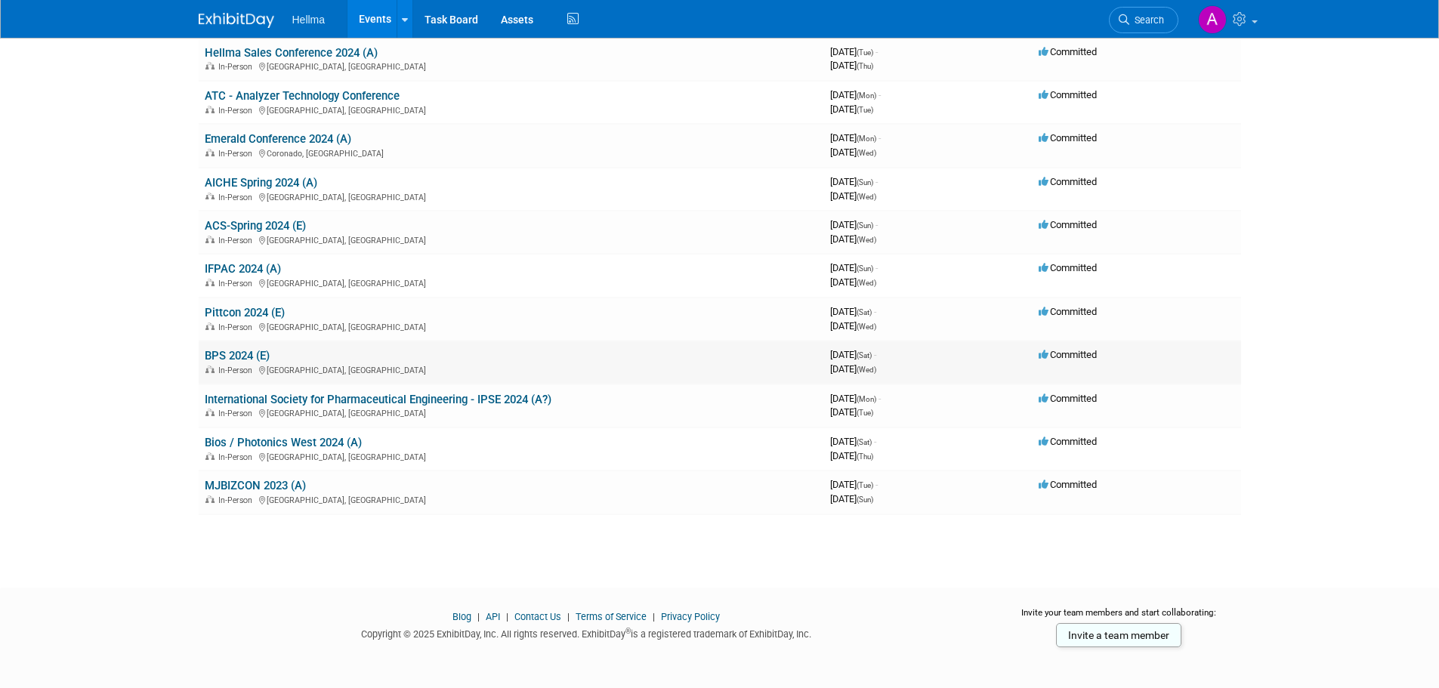
click at [237, 348] on td "BPS 2024 (E) In-Person Philadelphia, PA" at bounding box center [512, 362] width 626 height 43
click at [237, 350] on link "BPS 2024 (E)" at bounding box center [237, 356] width 65 height 14
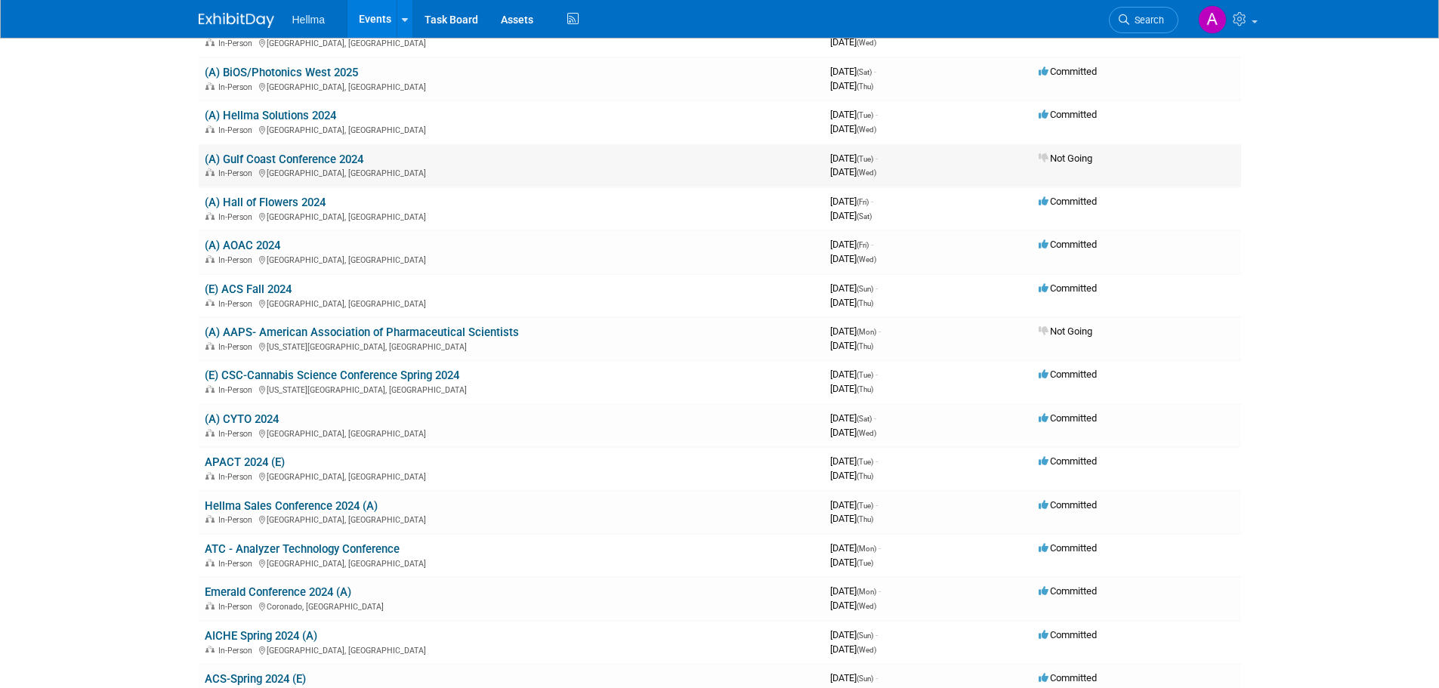
scroll to position [227, 0]
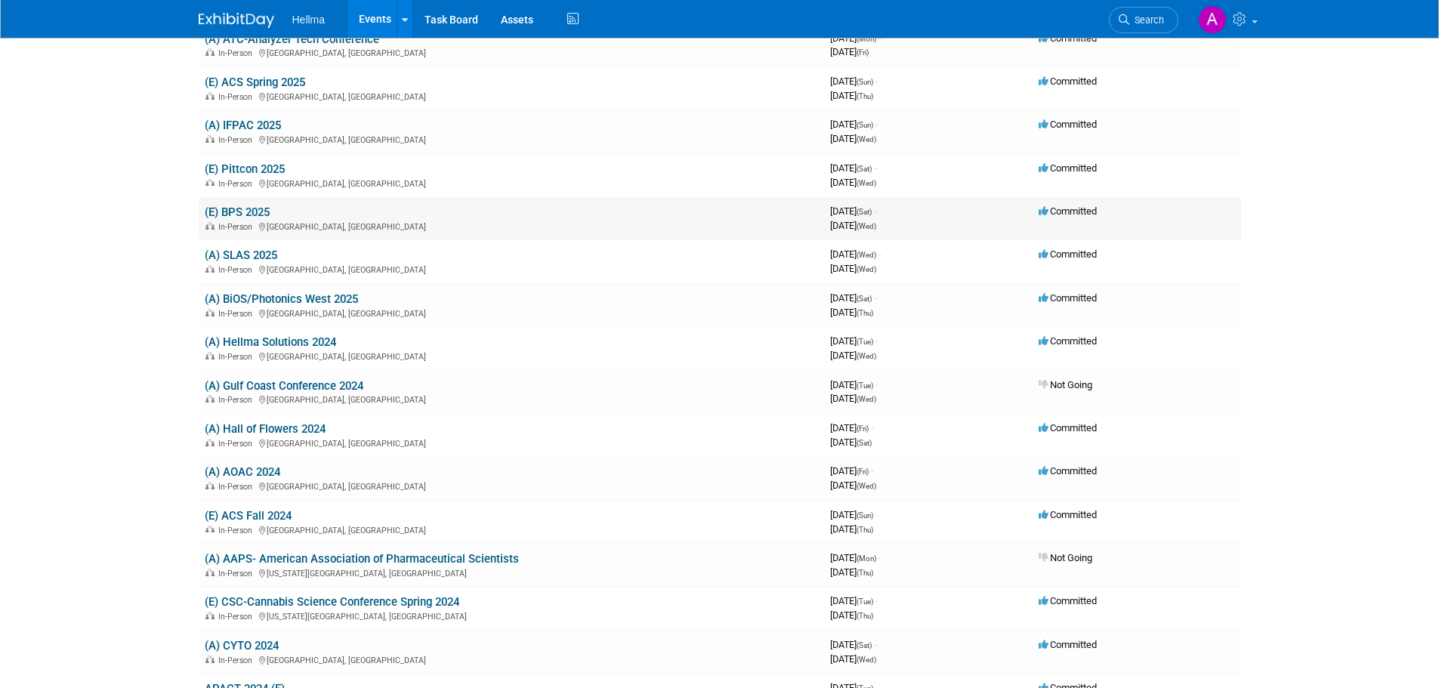
click at [239, 211] on link "(E) BPS 2025" at bounding box center [237, 212] width 65 height 14
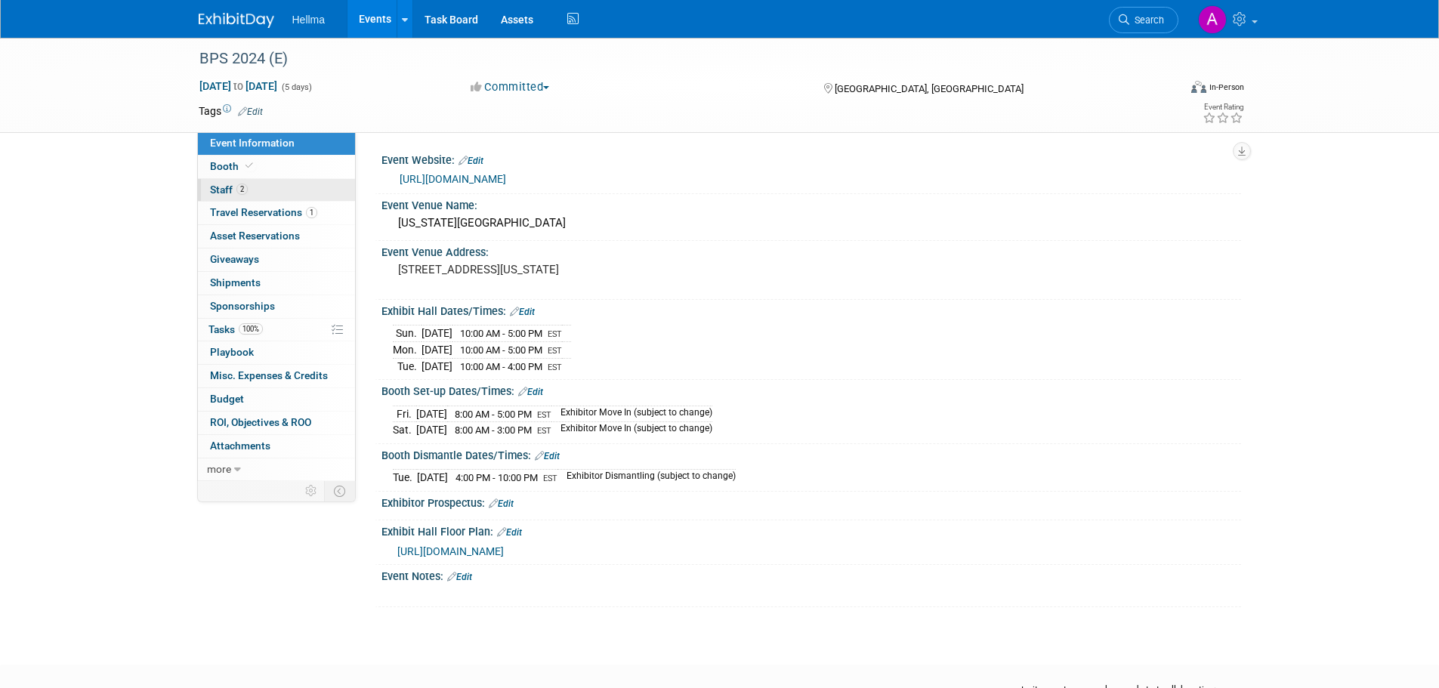
click at [264, 195] on link "2 Staff 2" at bounding box center [276, 190] width 157 height 23
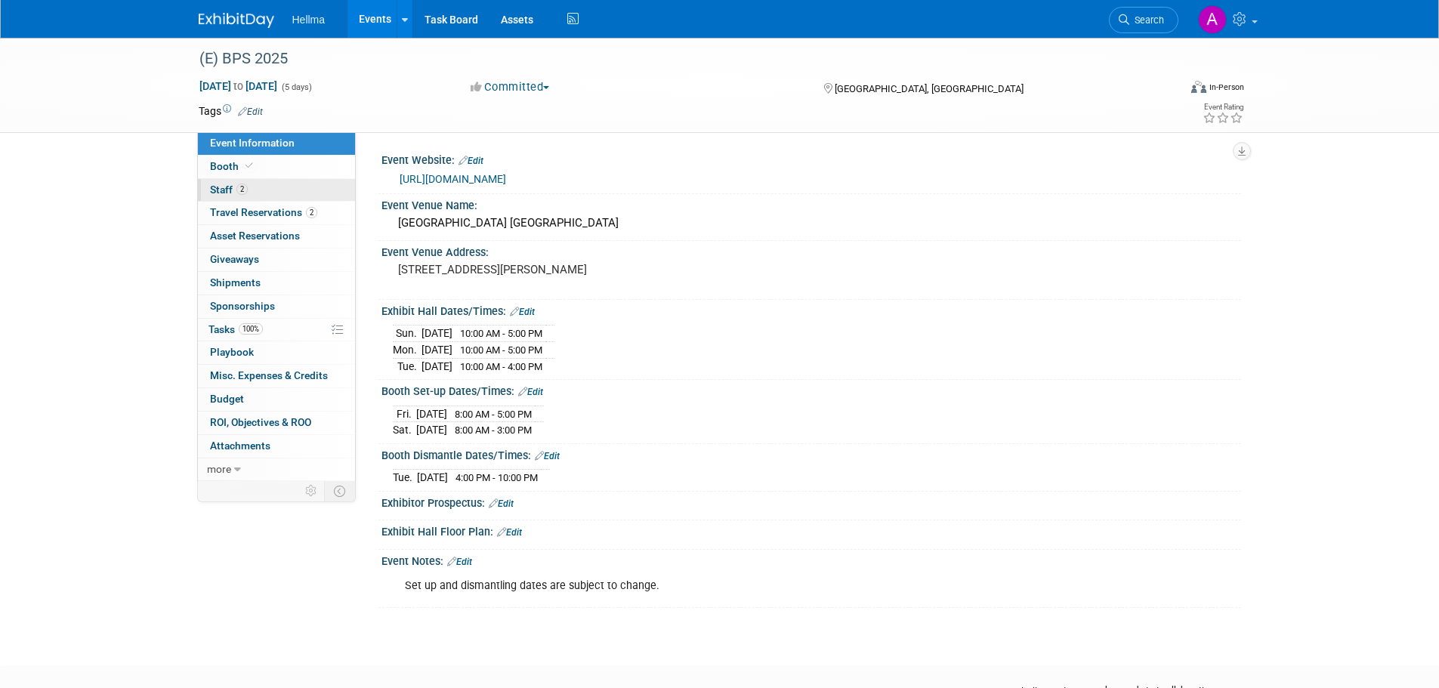
click at [254, 192] on link "2 Staff 2" at bounding box center [276, 190] width 157 height 23
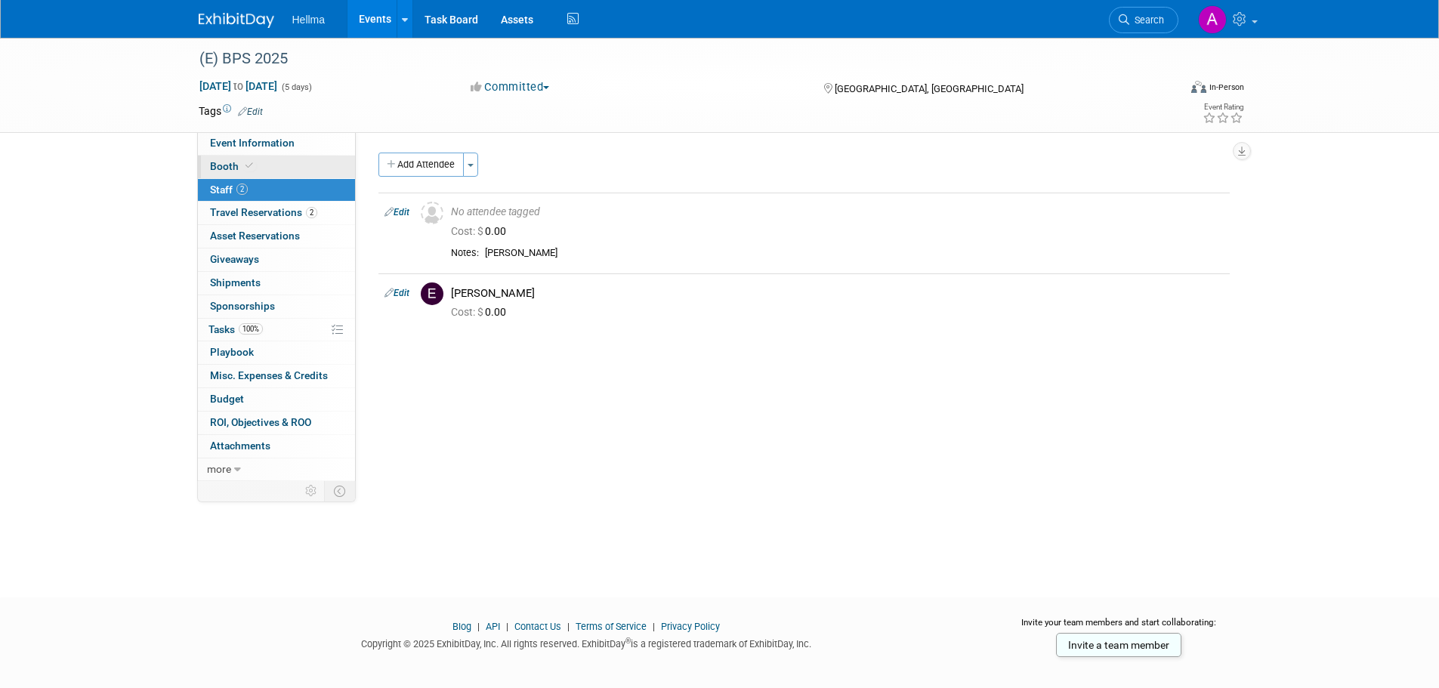
click at [246, 157] on link "Booth" at bounding box center [276, 167] width 157 height 23
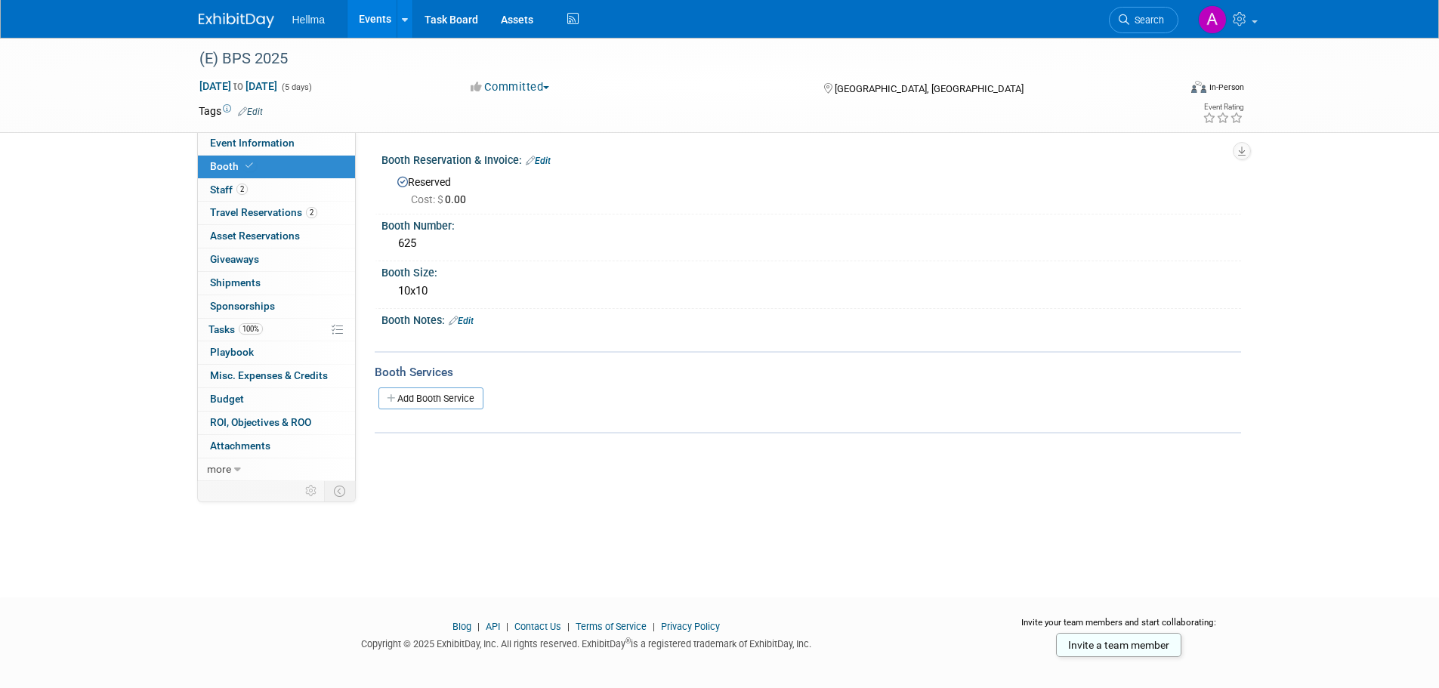
drag, startPoint x: 306, startPoint y: 23, endPoint x: 218, endPoint y: 28, distance: 88.6
click at [304, 23] on span "Hellma" at bounding box center [308, 20] width 33 height 12
click at [218, 28] on img at bounding box center [237, 20] width 76 height 15
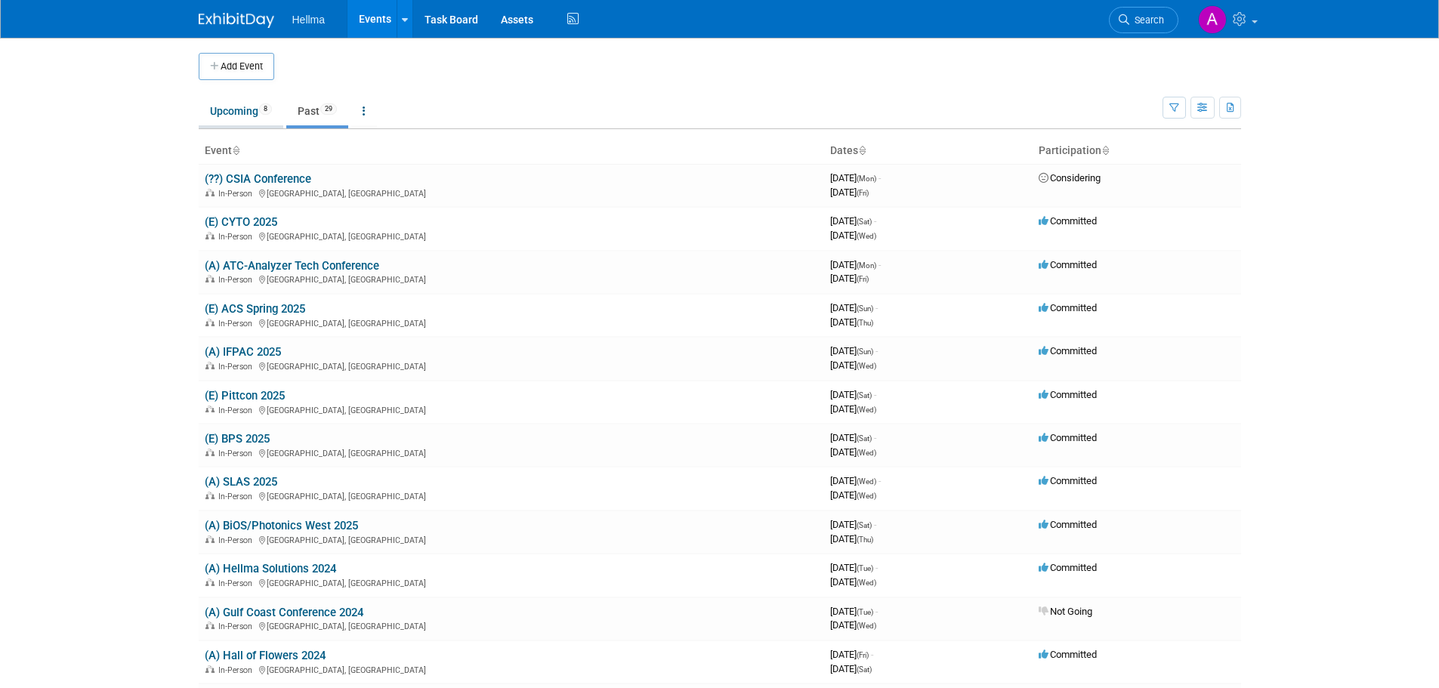
click at [252, 121] on link "Upcoming 8" at bounding box center [241, 111] width 85 height 29
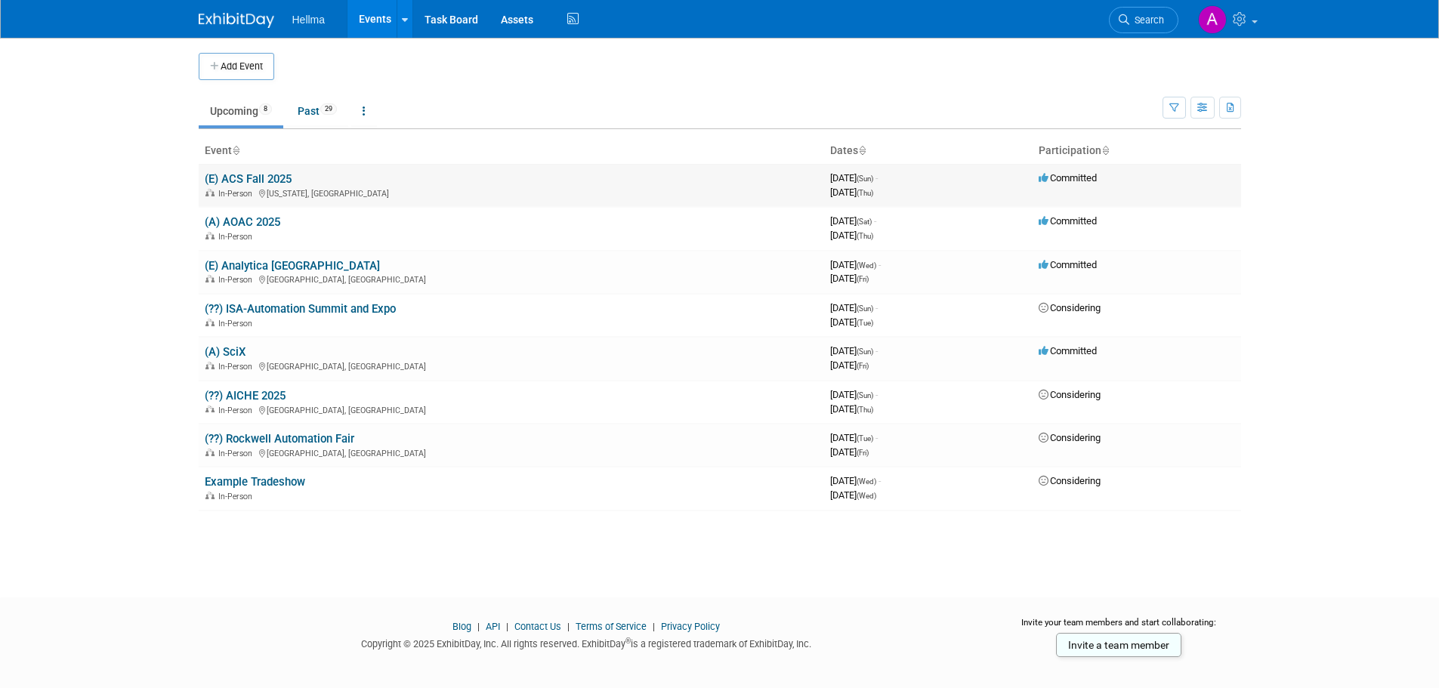
click at [252, 177] on link "(E) ACS Fall 2025" at bounding box center [248, 179] width 87 height 14
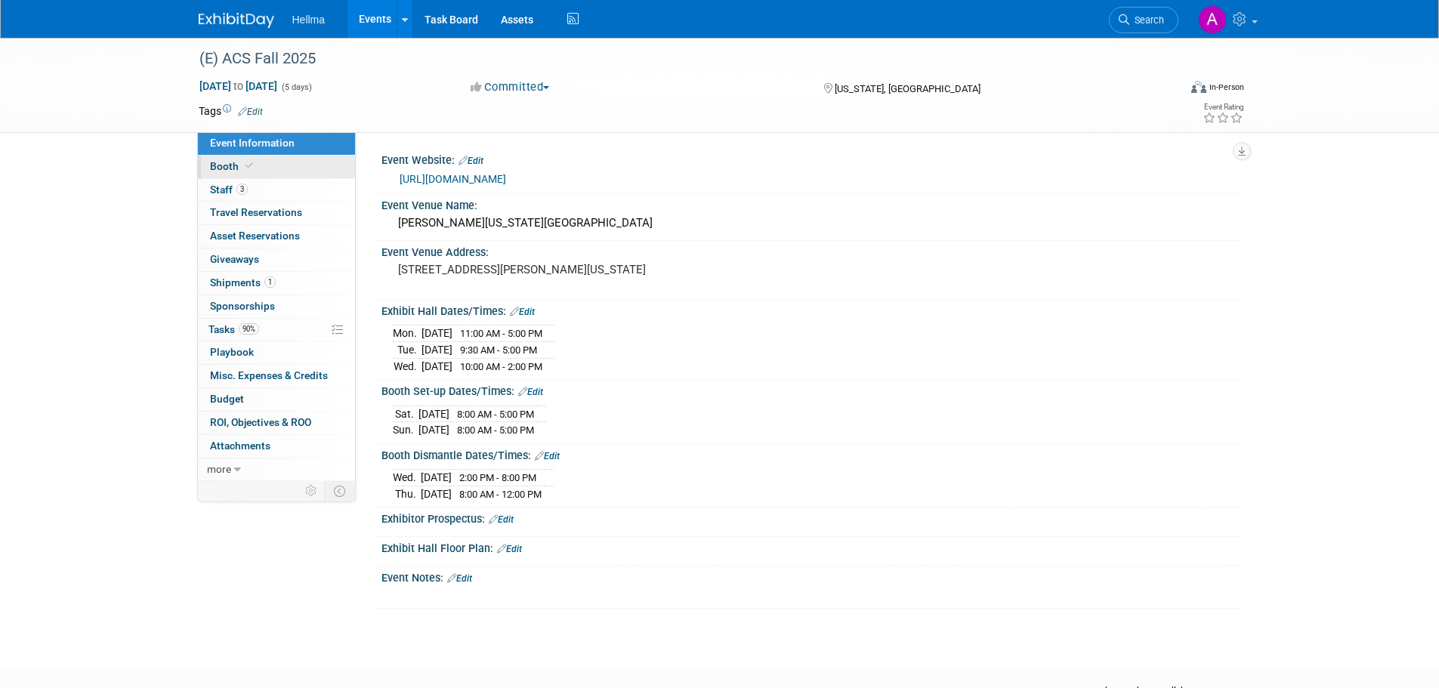
click at [264, 177] on link "Booth" at bounding box center [276, 167] width 157 height 23
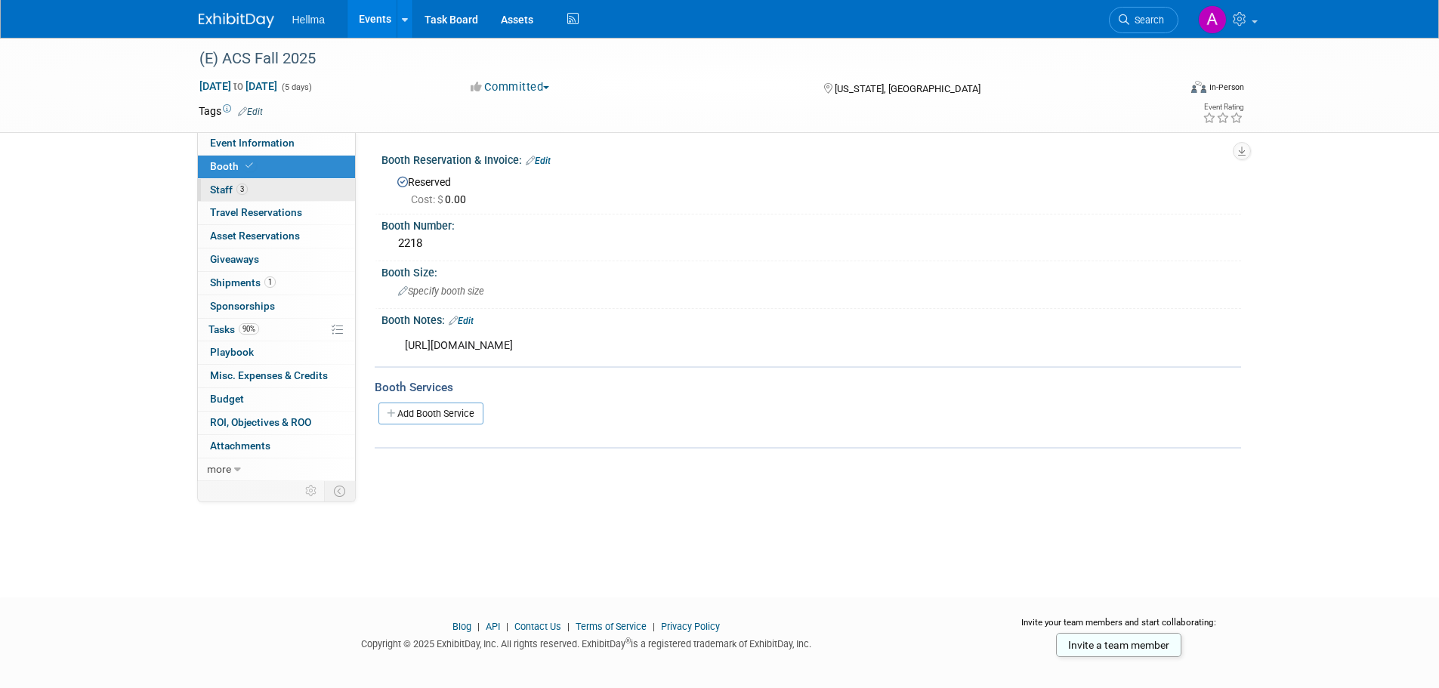
click at [254, 190] on link "3 Staff 3" at bounding box center [276, 190] width 157 height 23
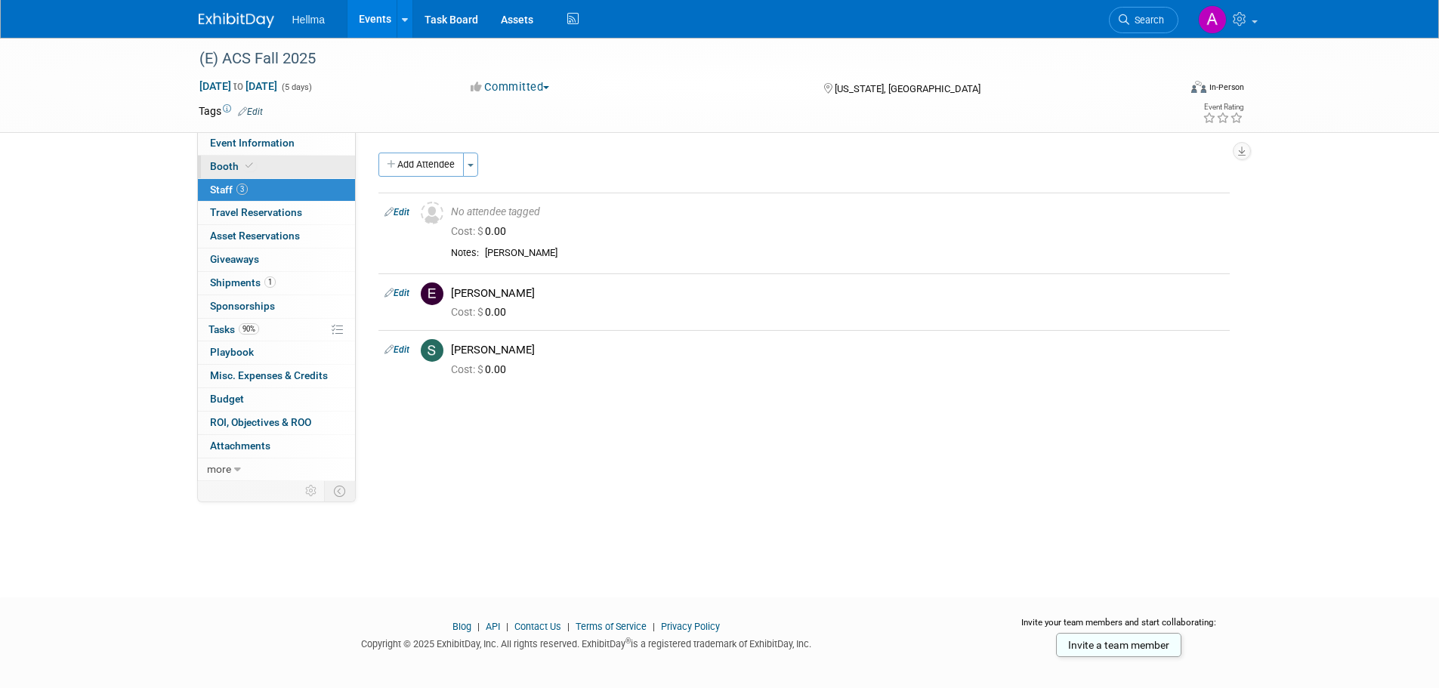
click at [272, 168] on link "Booth" at bounding box center [276, 167] width 157 height 23
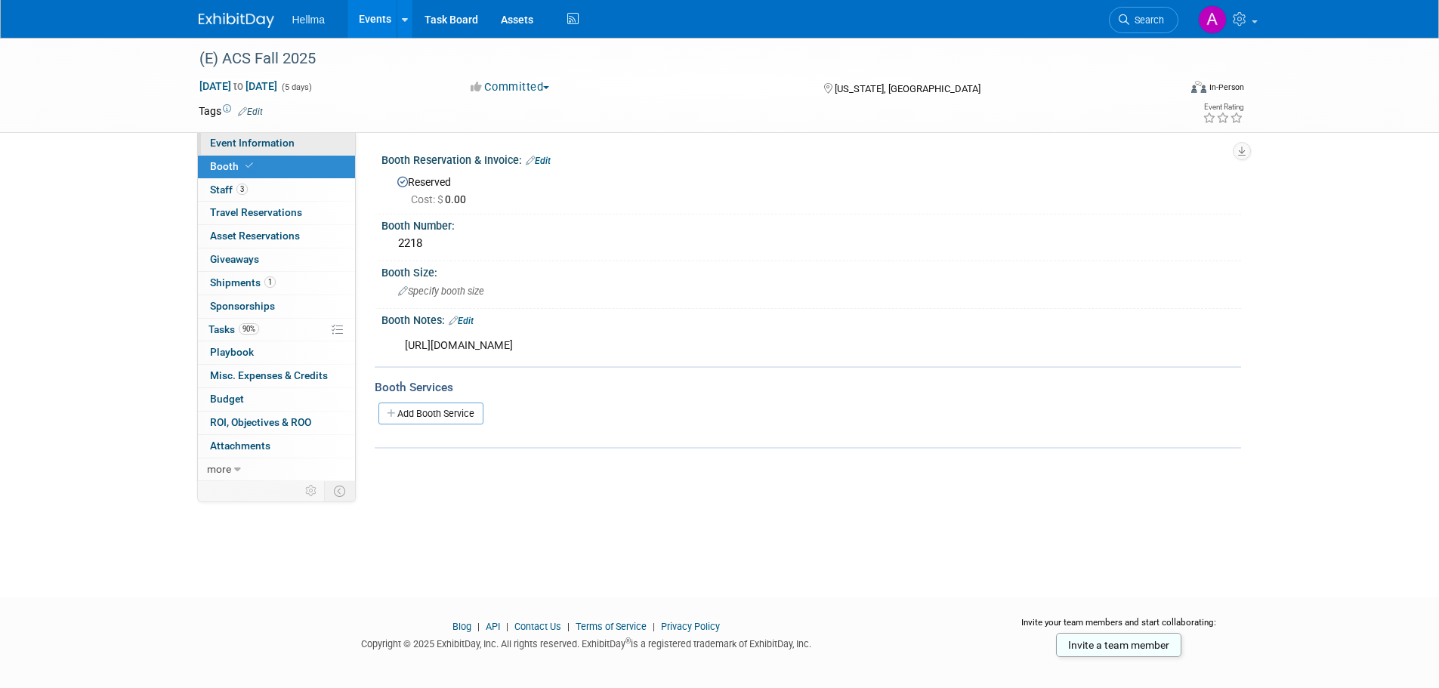
click at [287, 142] on span "Event Information" at bounding box center [252, 143] width 85 height 12
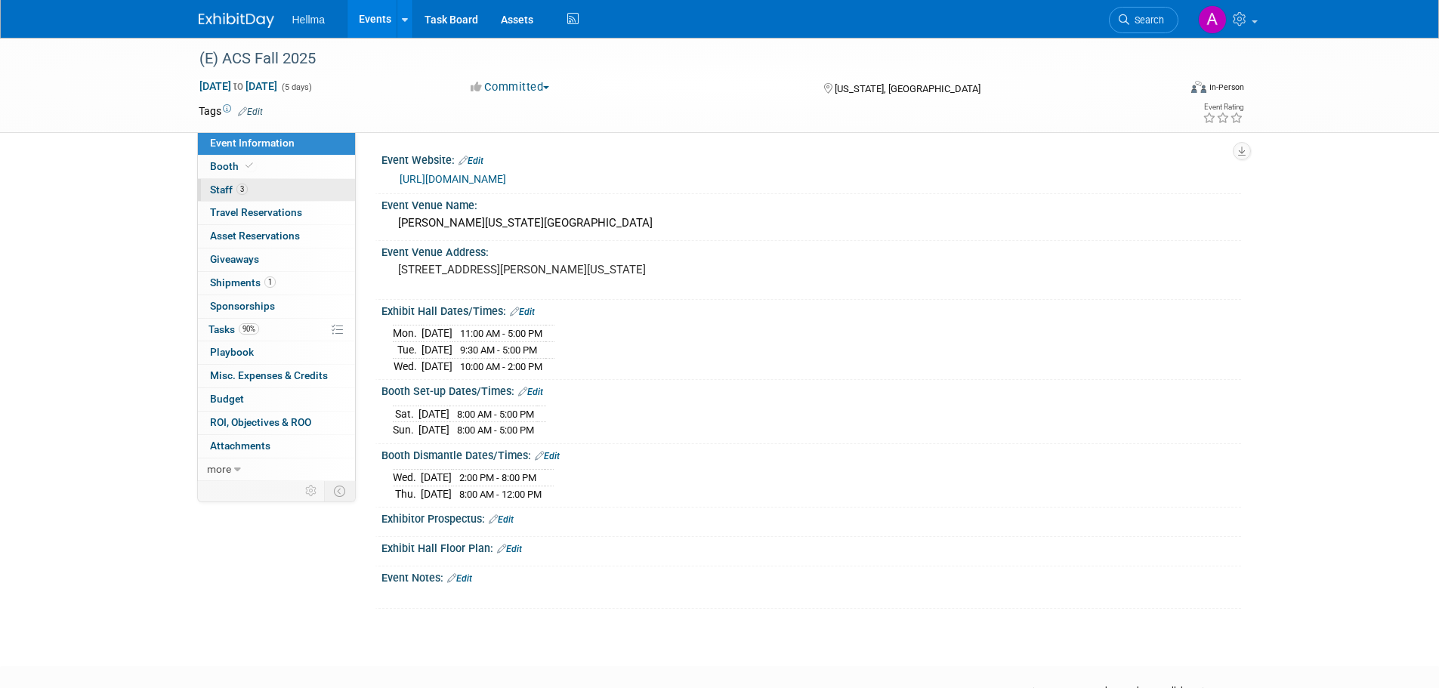
click at [298, 195] on link "3 Staff 3" at bounding box center [276, 190] width 157 height 23
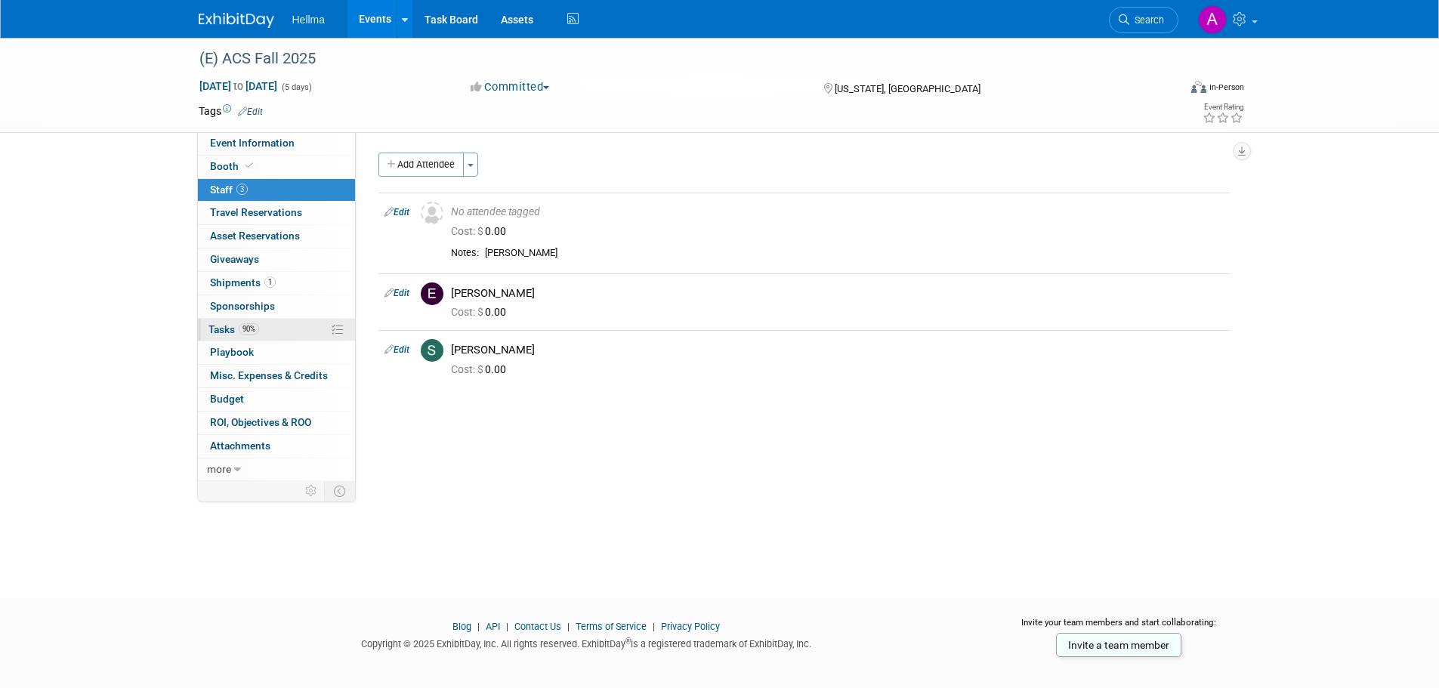
click at [267, 337] on link "90% Tasks 90%" at bounding box center [276, 330] width 157 height 23
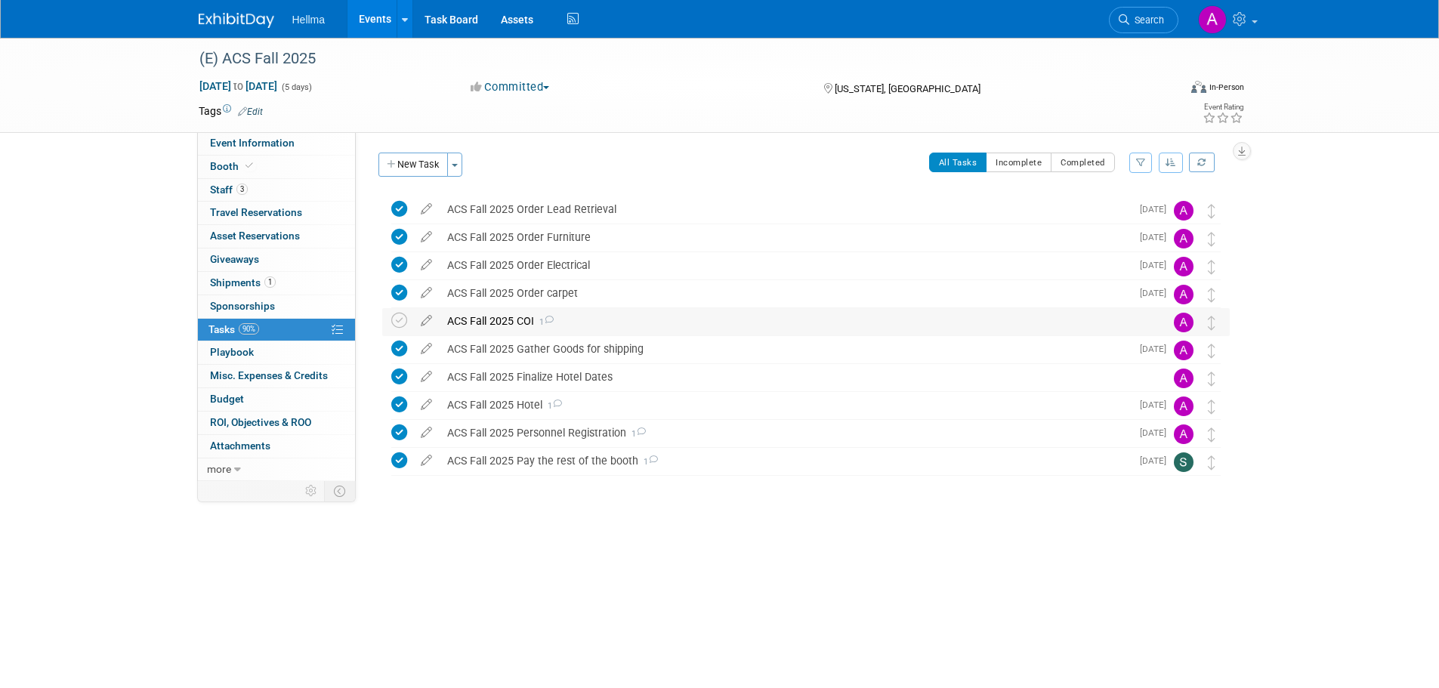
click at [483, 321] on div "ACS Fall 2025 COI 1" at bounding box center [792, 321] width 704 height 26
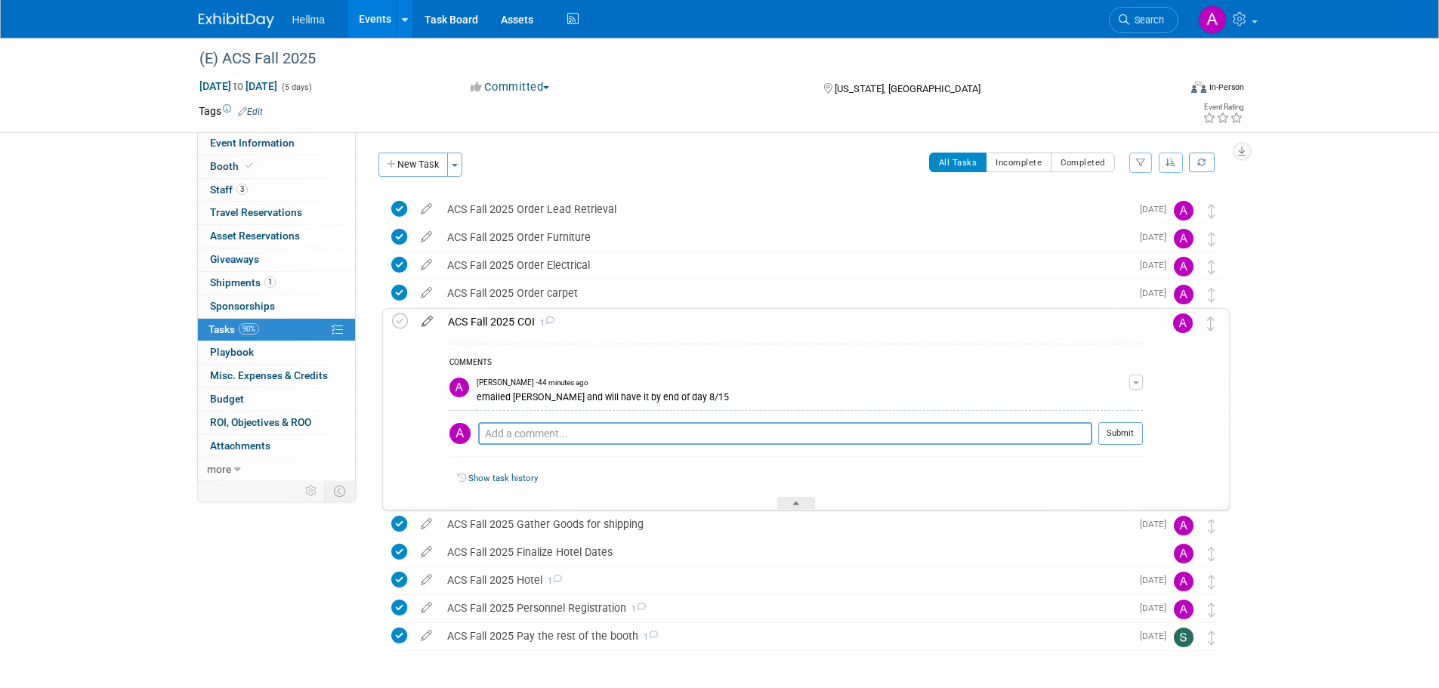
click at [431, 325] on icon at bounding box center [427, 318] width 26 height 19
select select "7"
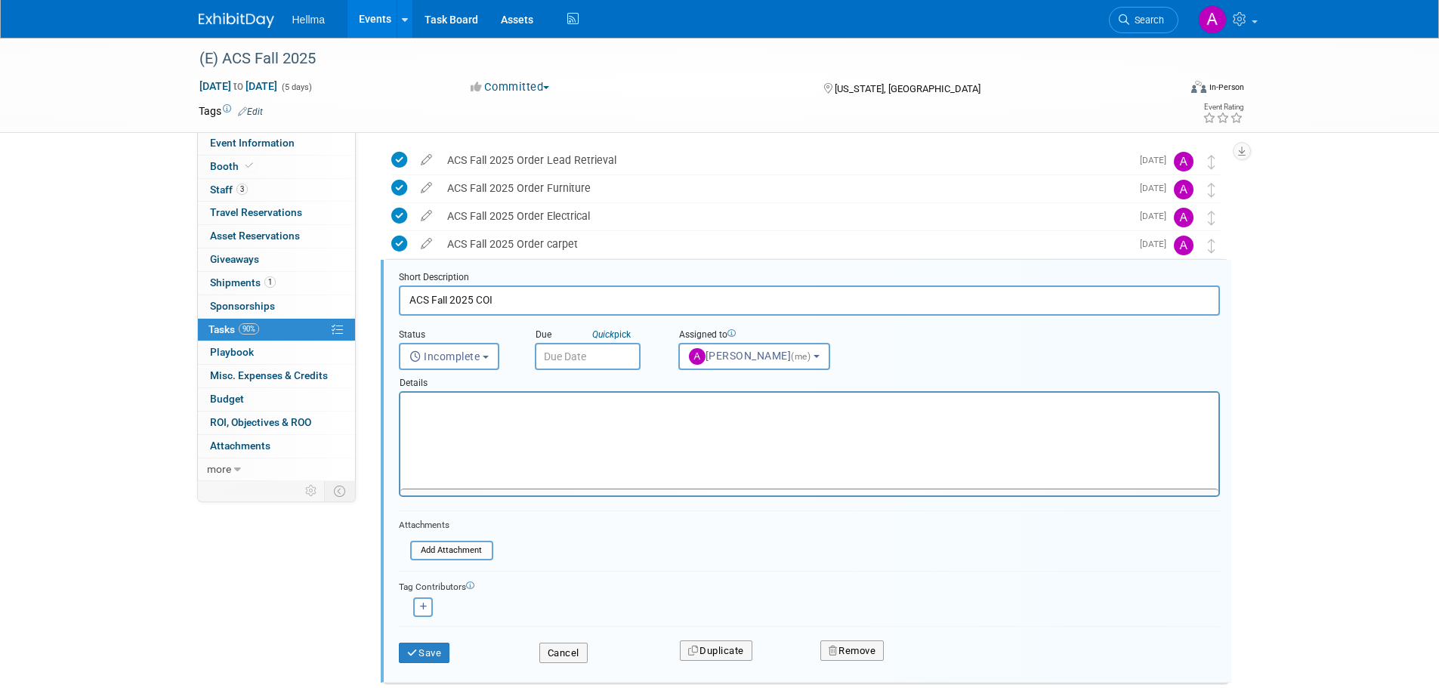
scroll to position [88, 0]
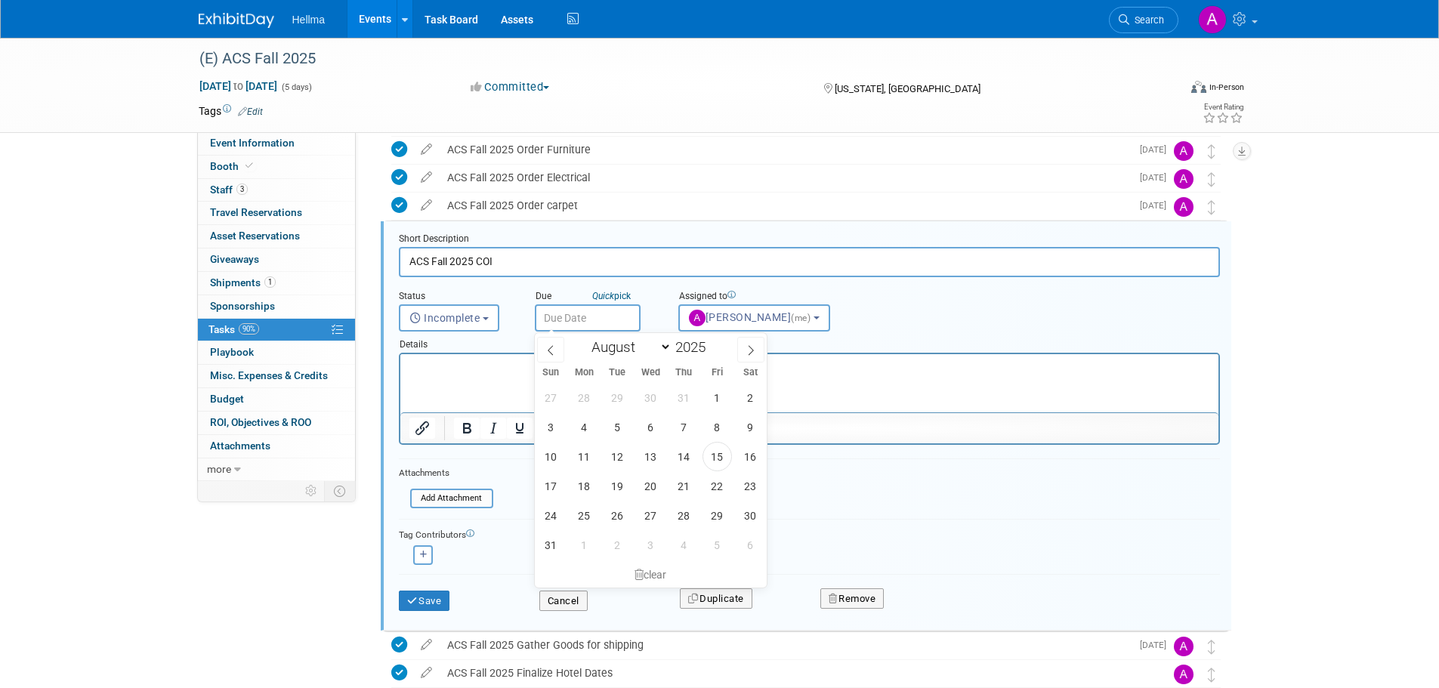
click at [598, 318] on input "text" at bounding box center [588, 317] width 106 height 27
click at [716, 456] on span "15" at bounding box center [717, 456] width 29 height 29
type input "Aug 15, 2025"
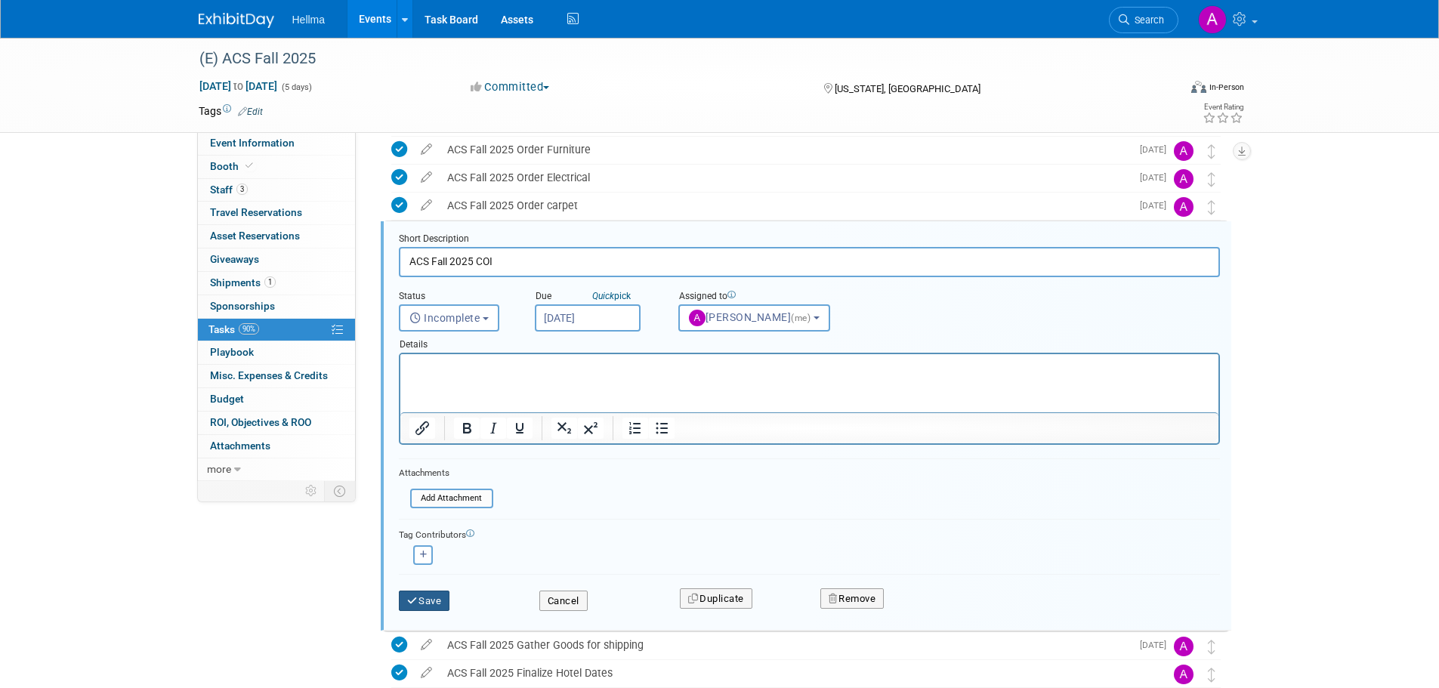
click at [437, 596] on button "Save" at bounding box center [424, 601] width 51 height 21
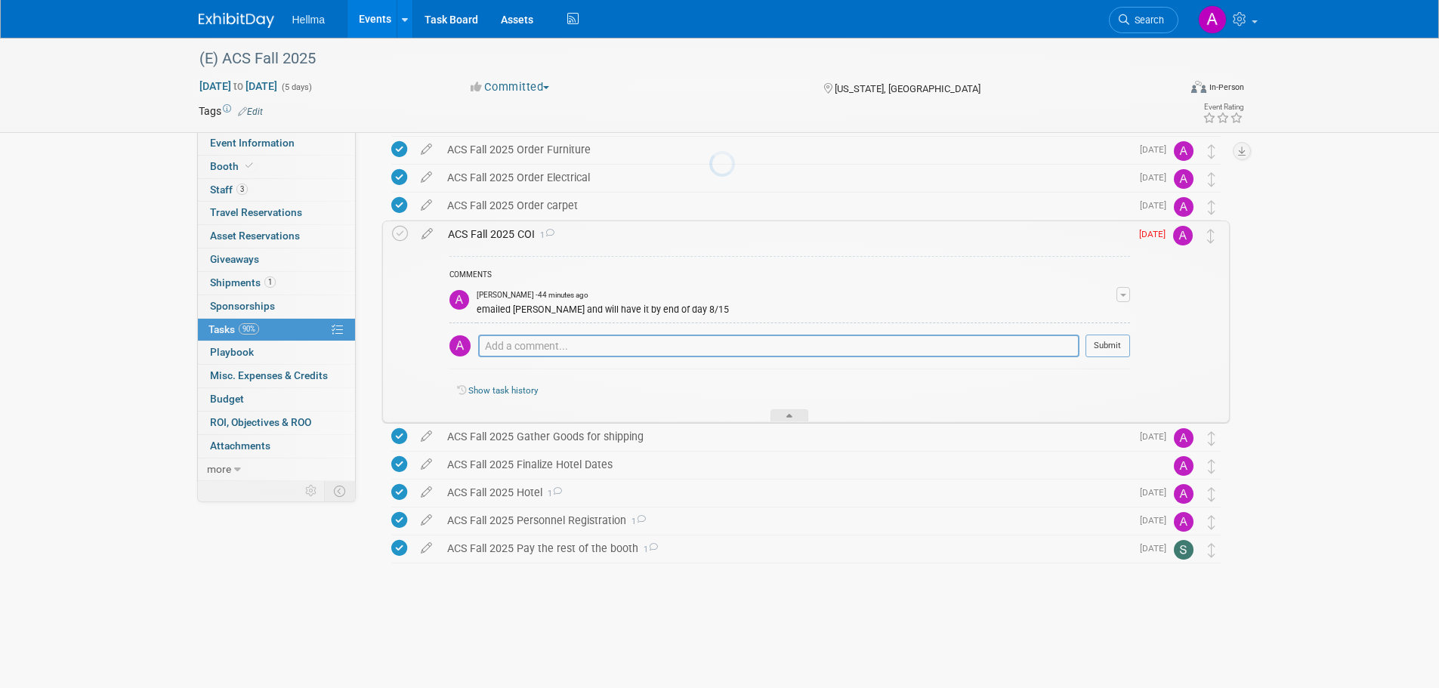
scroll to position [55, 0]
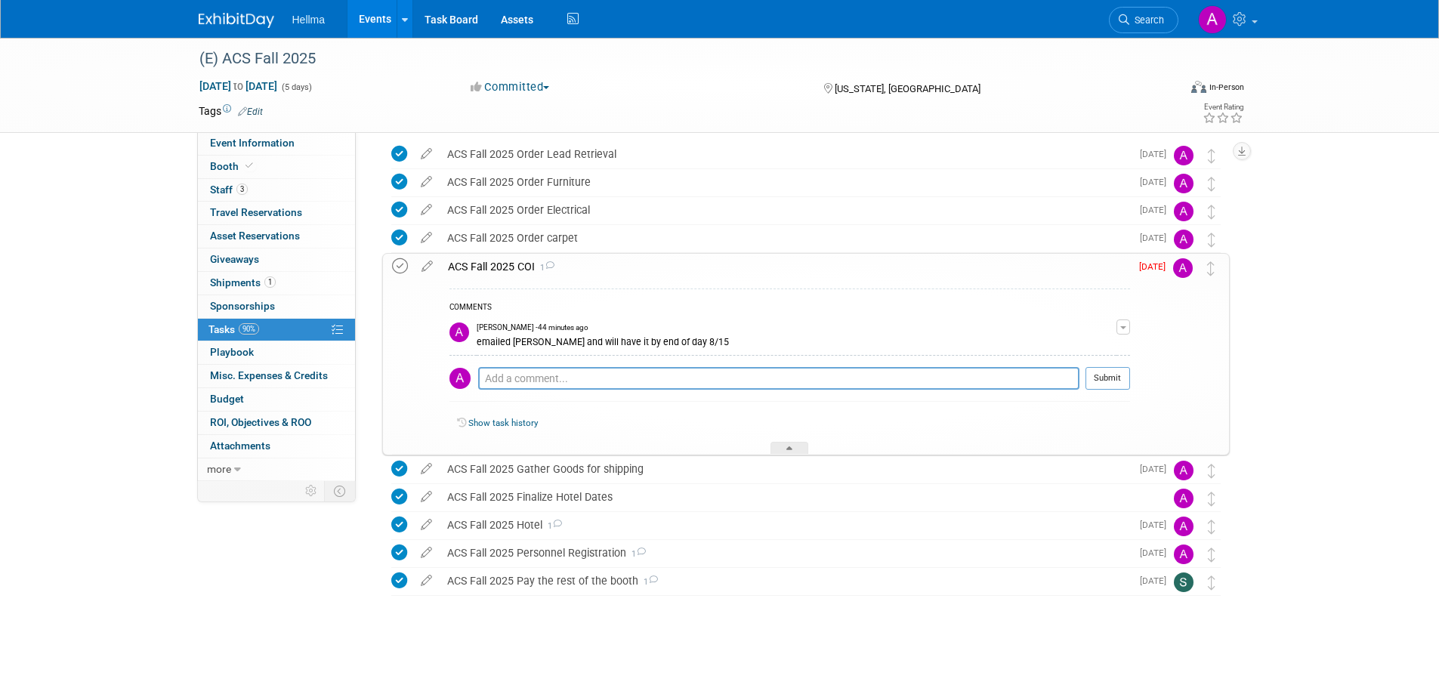
click at [403, 265] on icon at bounding box center [400, 266] width 16 height 16
click at [498, 265] on div "ACS Fall 2025 COI 1" at bounding box center [785, 267] width 690 height 26
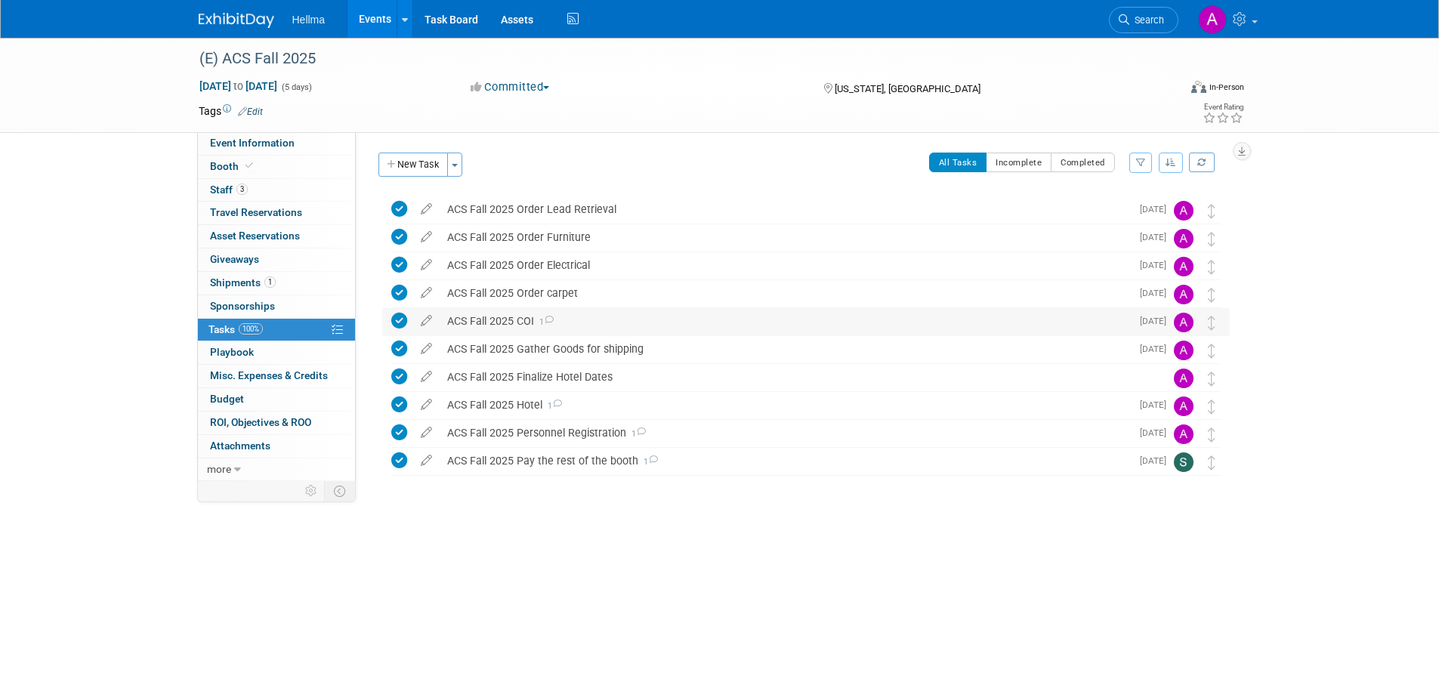
scroll to position [0, 0]
click at [295, 277] on link "1 Shipments 1" at bounding box center [276, 283] width 157 height 23
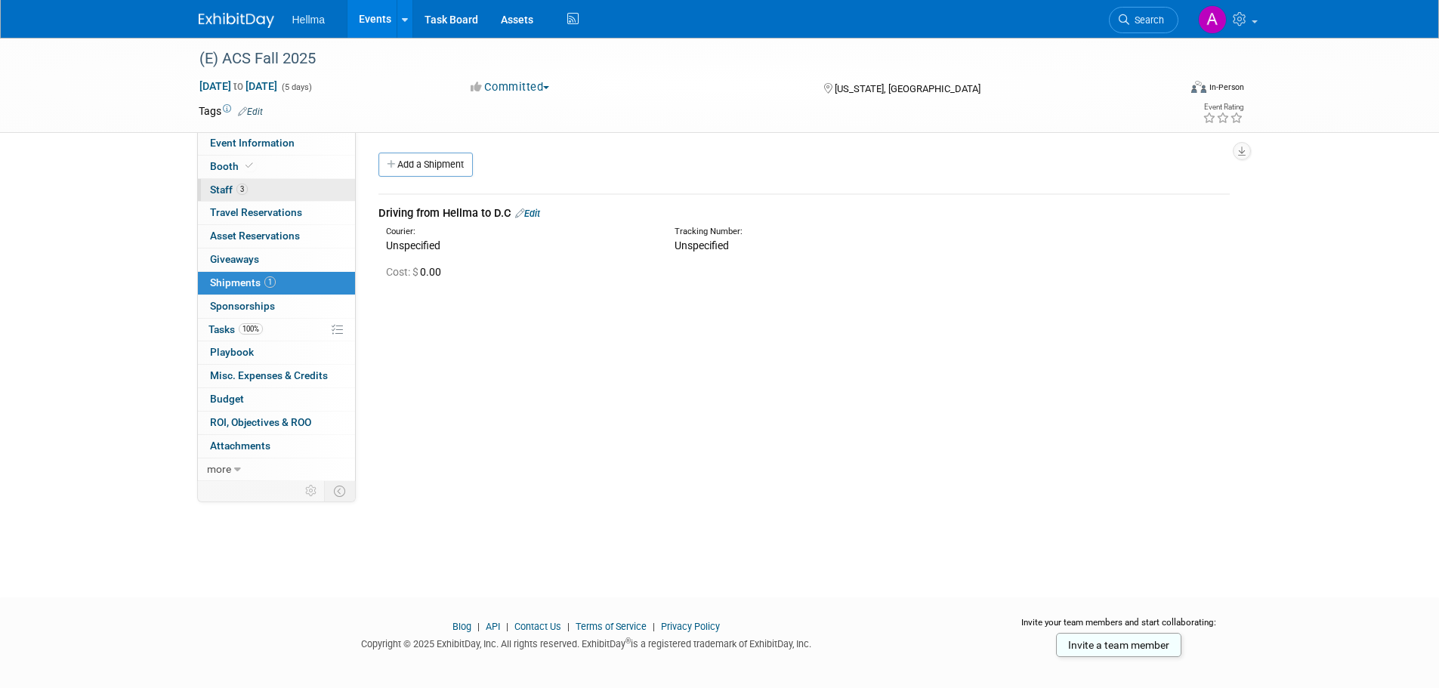
click at [276, 184] on link "3 Staff 3" at bounding box center [276, 190] width 157 height 23
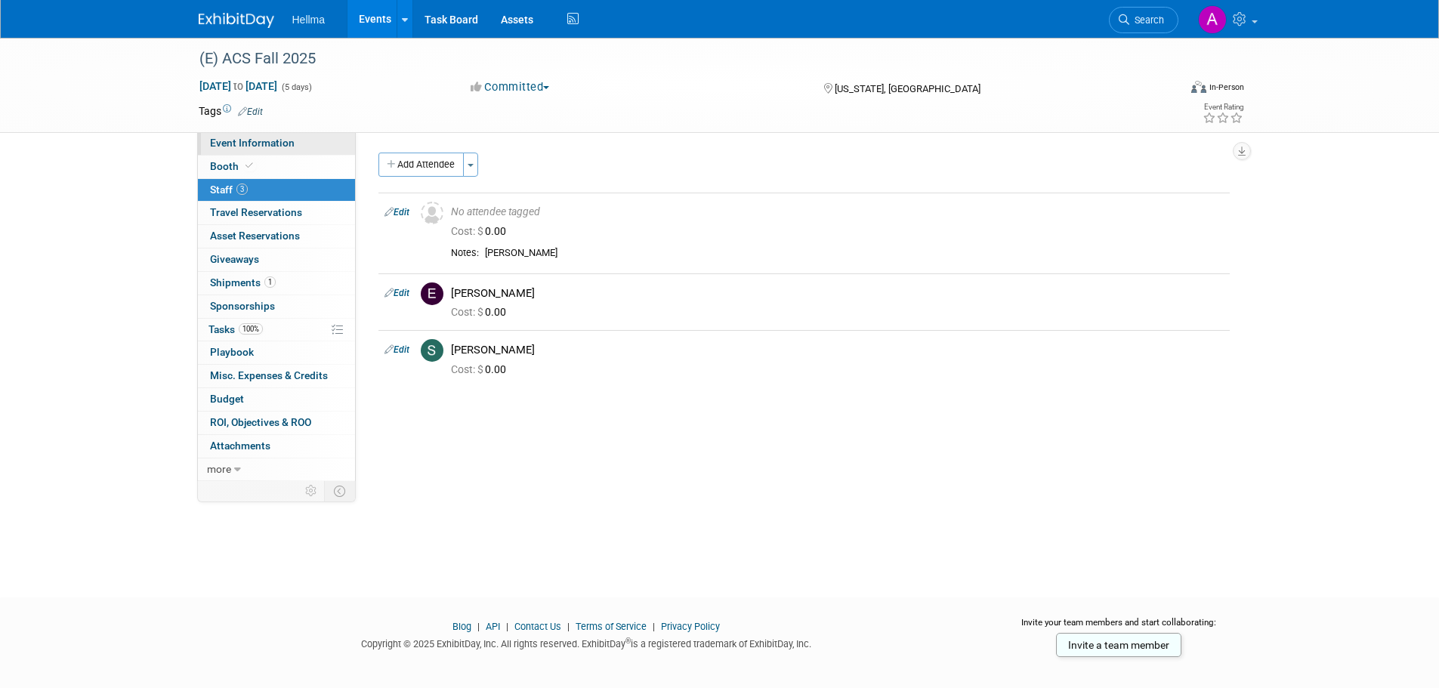
click at [270, 145] on span "Event Information" at bounding box center [252, 143] width 85 height 12
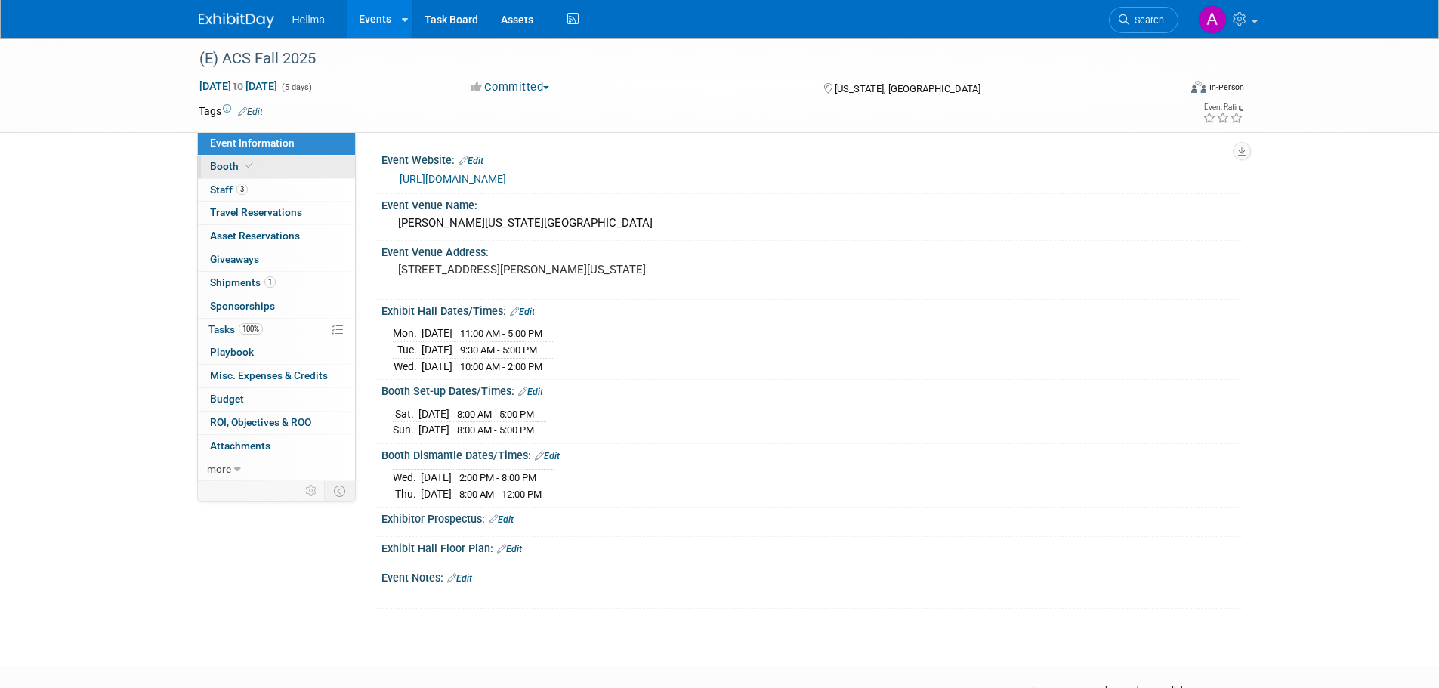
click at [271, 162] on link "Booth" at bounding box center [276, 167] width 157 height 23
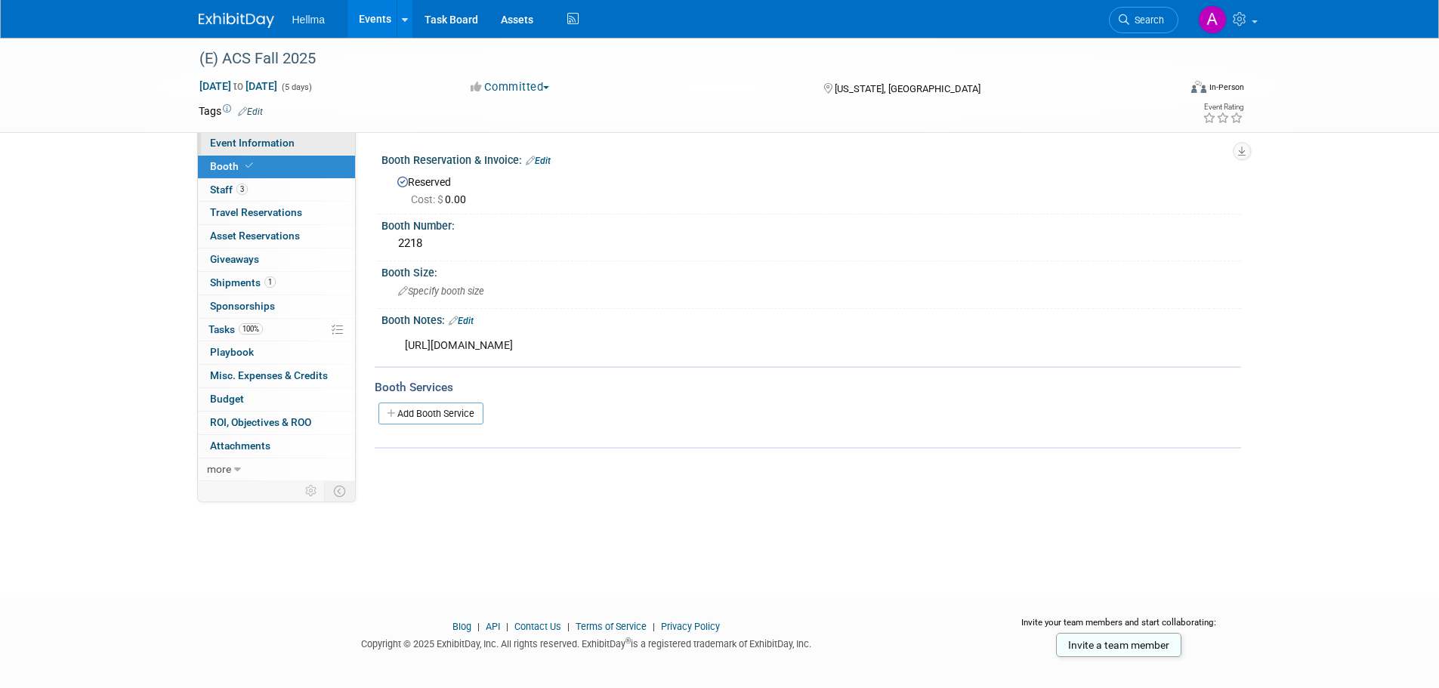
click at [283, 146] on span "Event Information" at bounding box center [252, 143] width 85 height 12
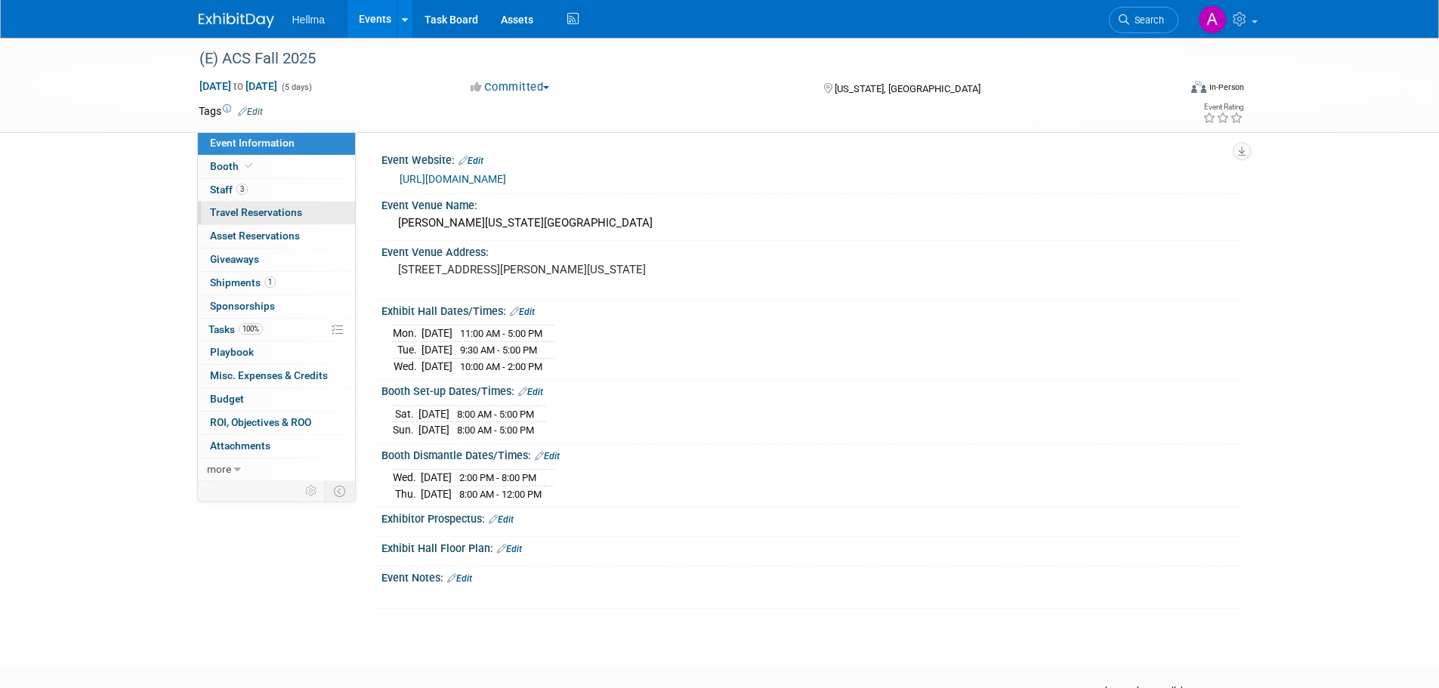
click at [264, 217] on span "Travel Reservations 0" at bounding box center [256, 212] width 92 height 12
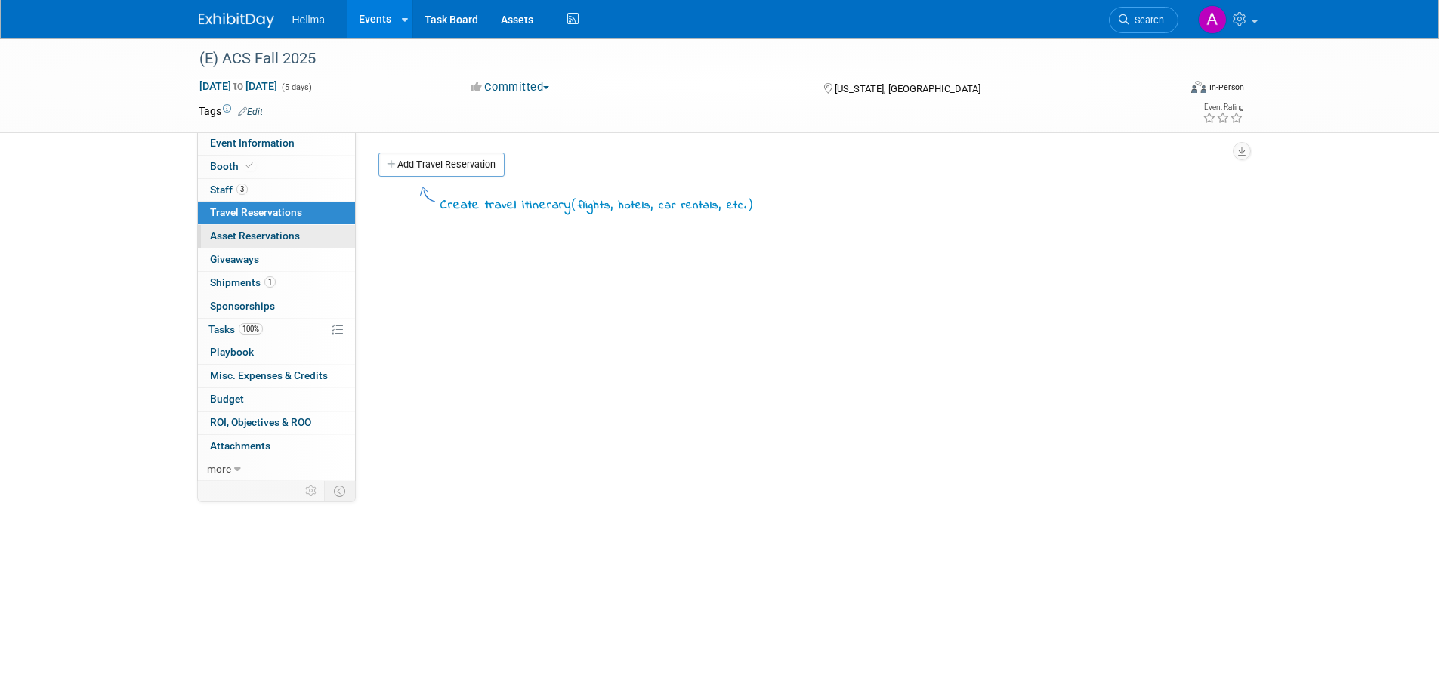
click at [266, 236] on span "Asset Reservations 0" at bounding box center [255, 236] width 90 height 12
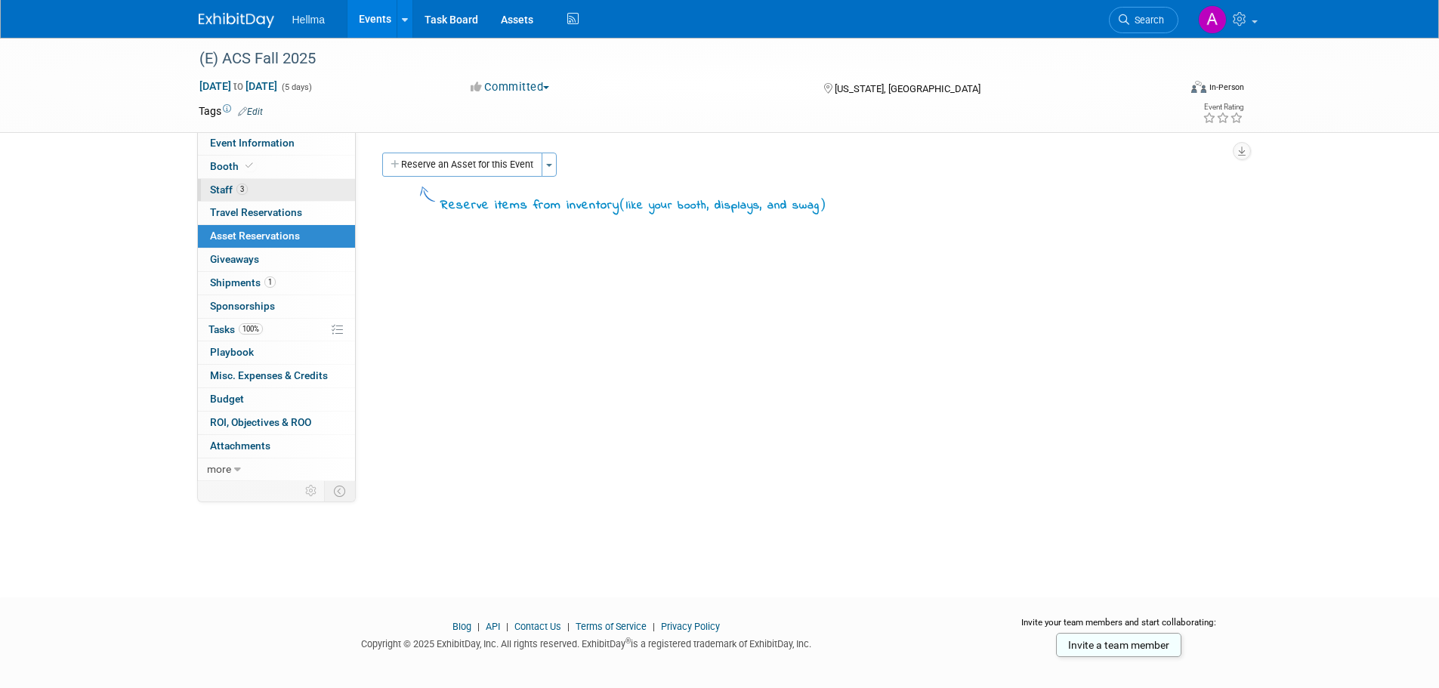
click at [263, 193] on link "3 Staff 3" at bounding box center [276, 190] width 157 height 23
